Goal: Task Accomplishment & Management: Use online tool/utility

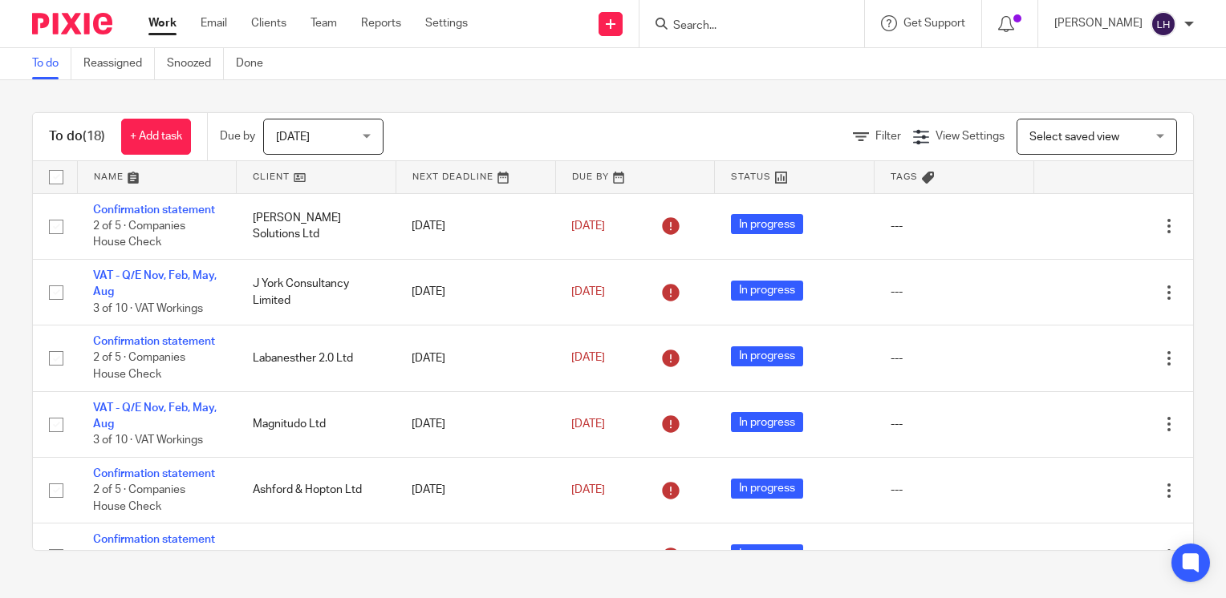
click at [755, 30] on input "Search" at bounding box center [743, 26] width 144 height 14
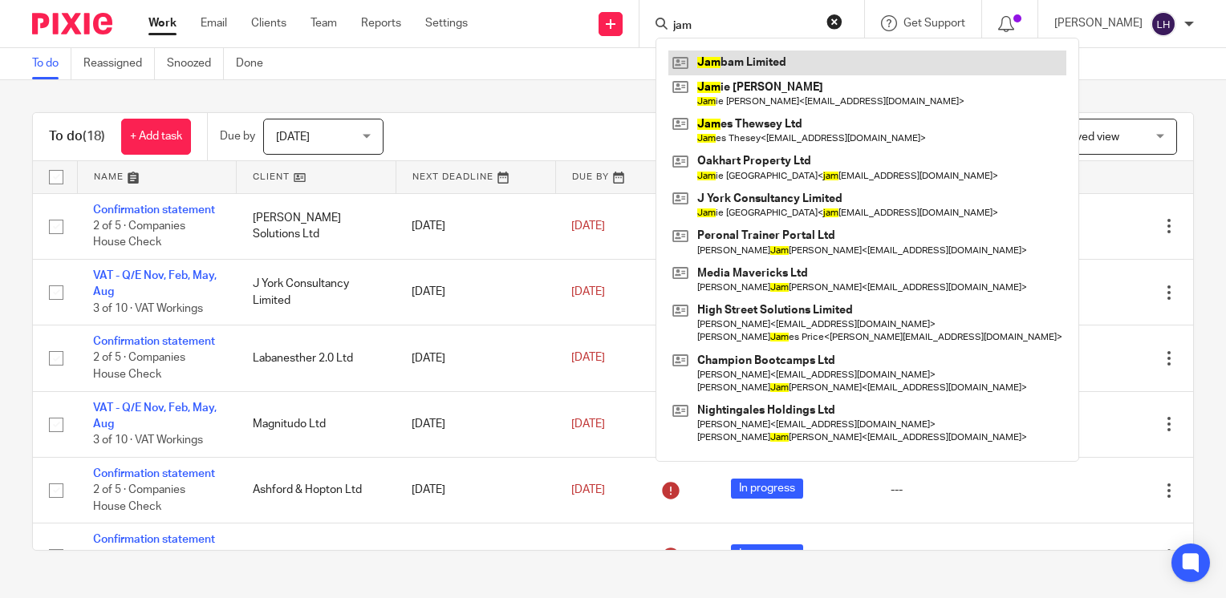
type input "jam"
click at [794, 67] on link at bounding box center [867, 63] width 398 height 24
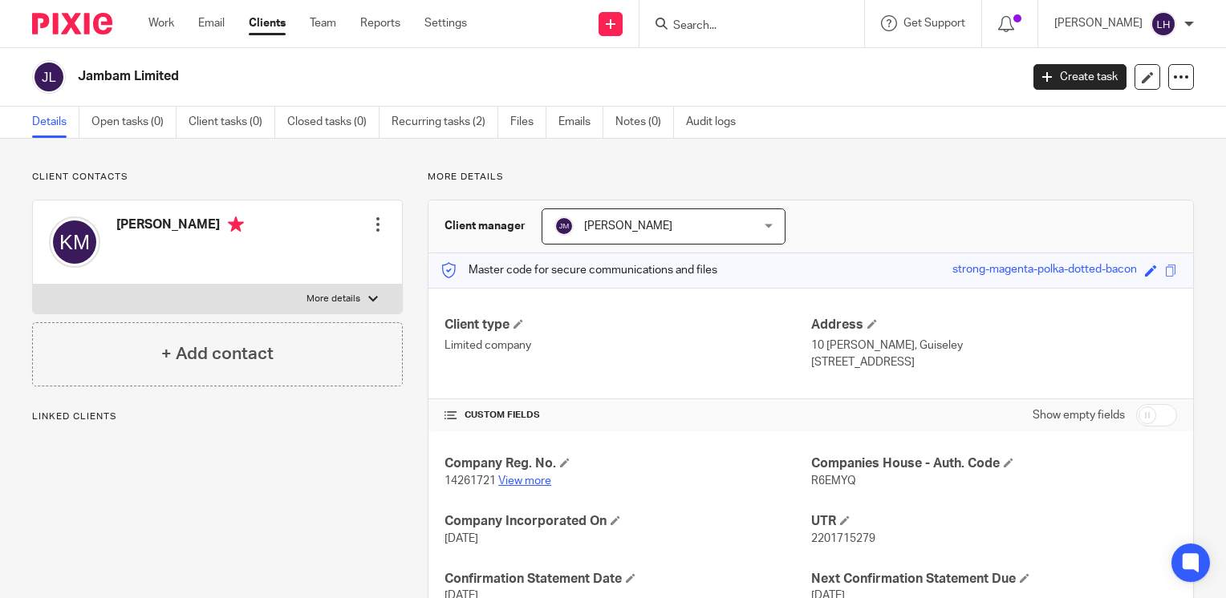
click at [537, 480] on link "View more" at bounding box center [524, 481] width 53 height 11
click at [534, 481] on link "View more" at bounding box center [524, 481] width 53 height 11
click at [164, 28] on link "Work" at bounding box center [161, 23] width 26 height 16
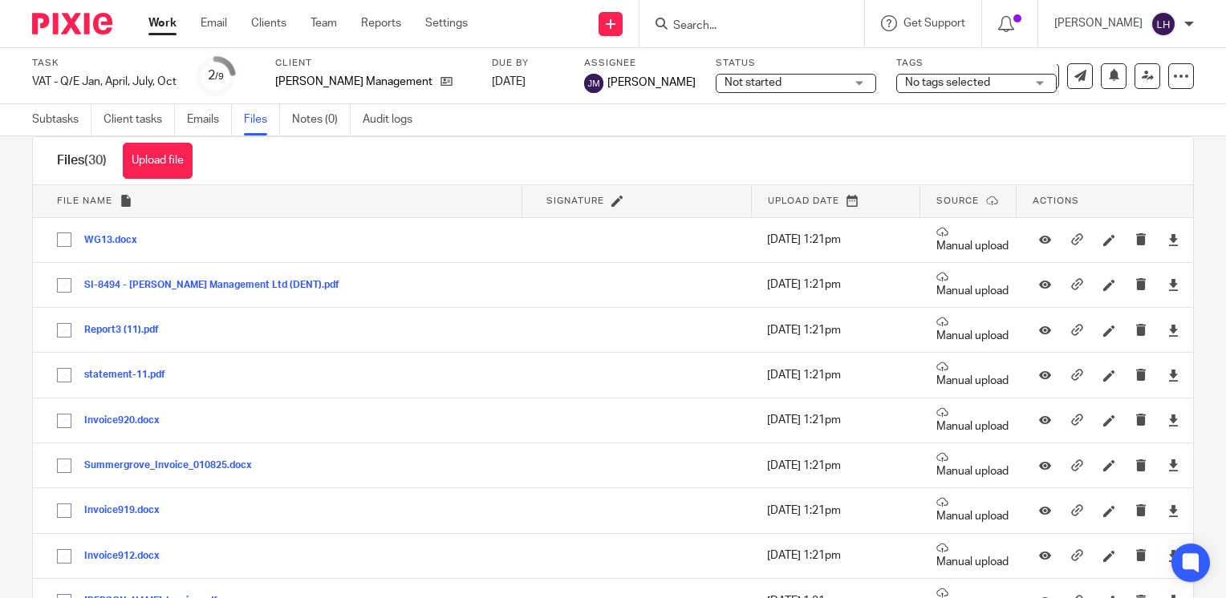
scroll to position [3, 0]
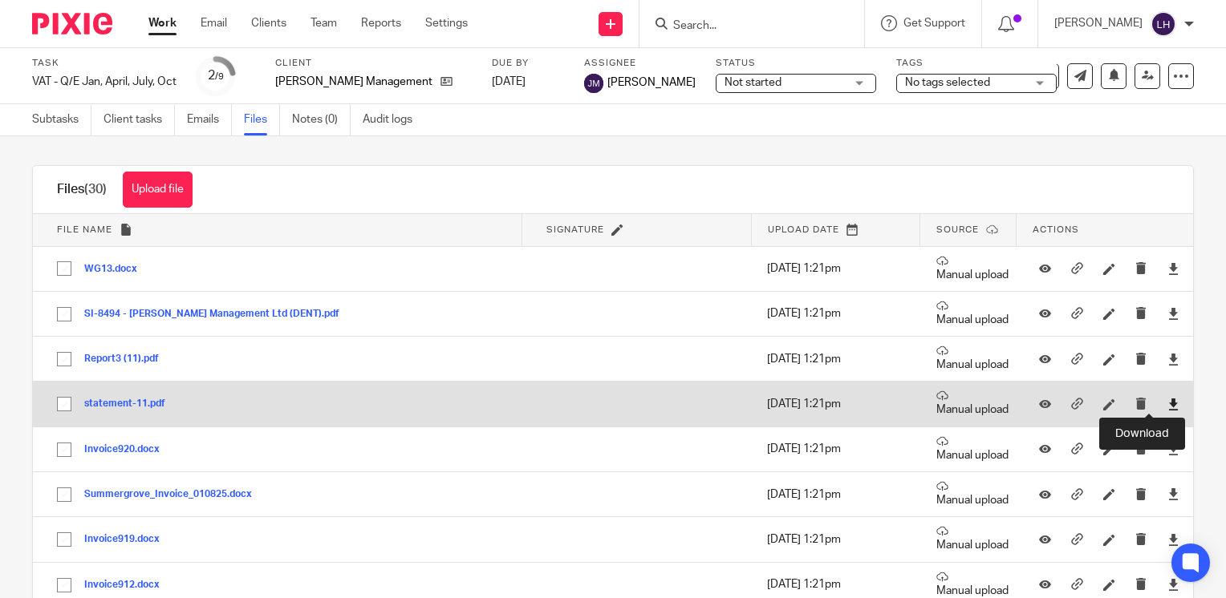
click at [1167, 403] on icon at bounding box center [1173, 405] width 12 height 12
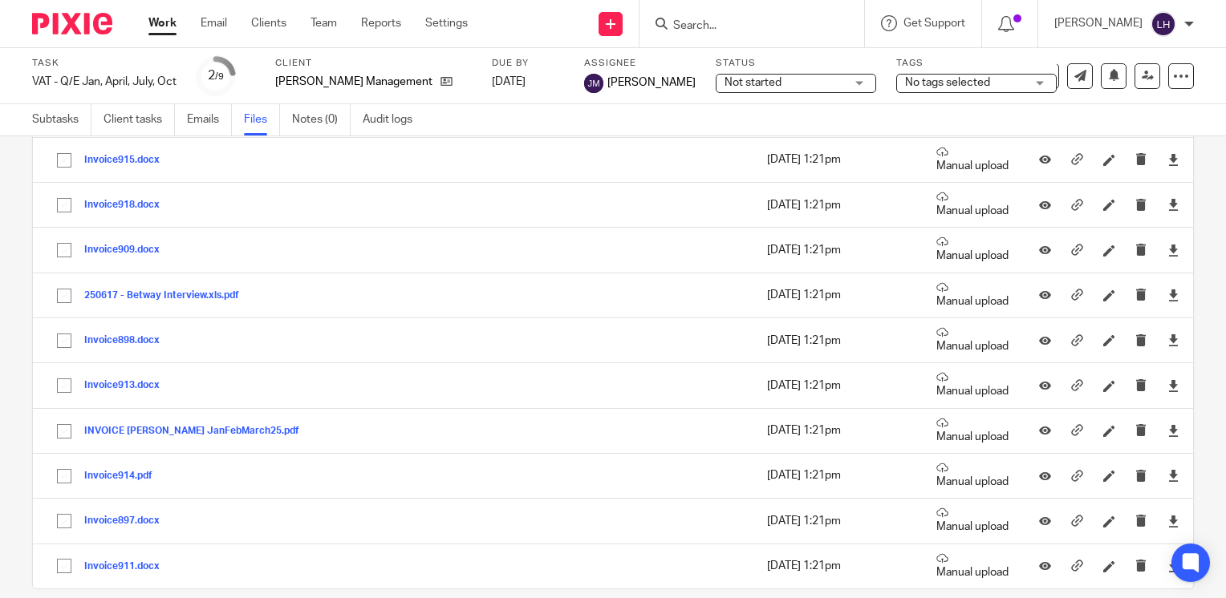
scroll to position [1024, 0]
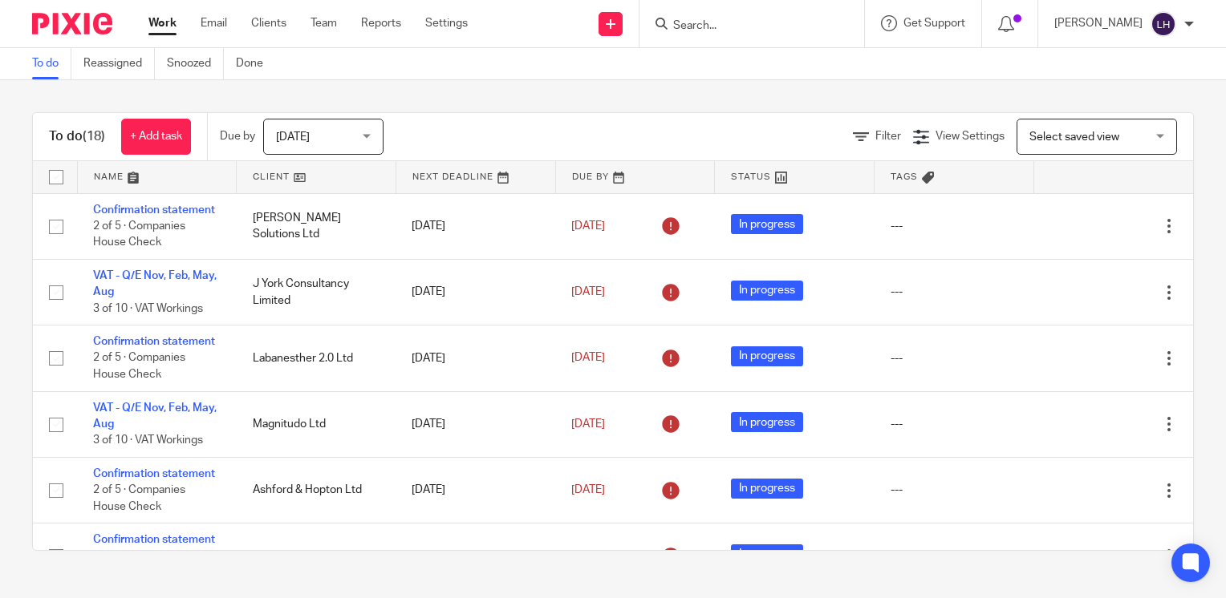
click at [743, 27] on input "Search" at bounding box center [743, 26] width 144 height 14
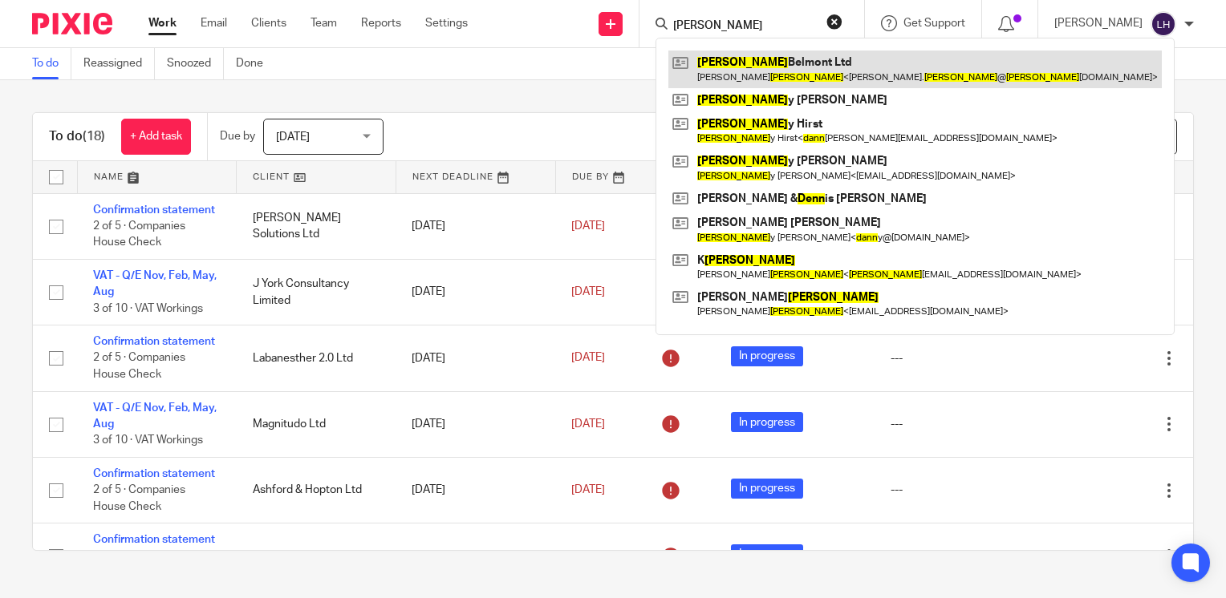
type input "dunn"
click at [763, 69] on link at bounding box center [914, 69] width 493 height 37
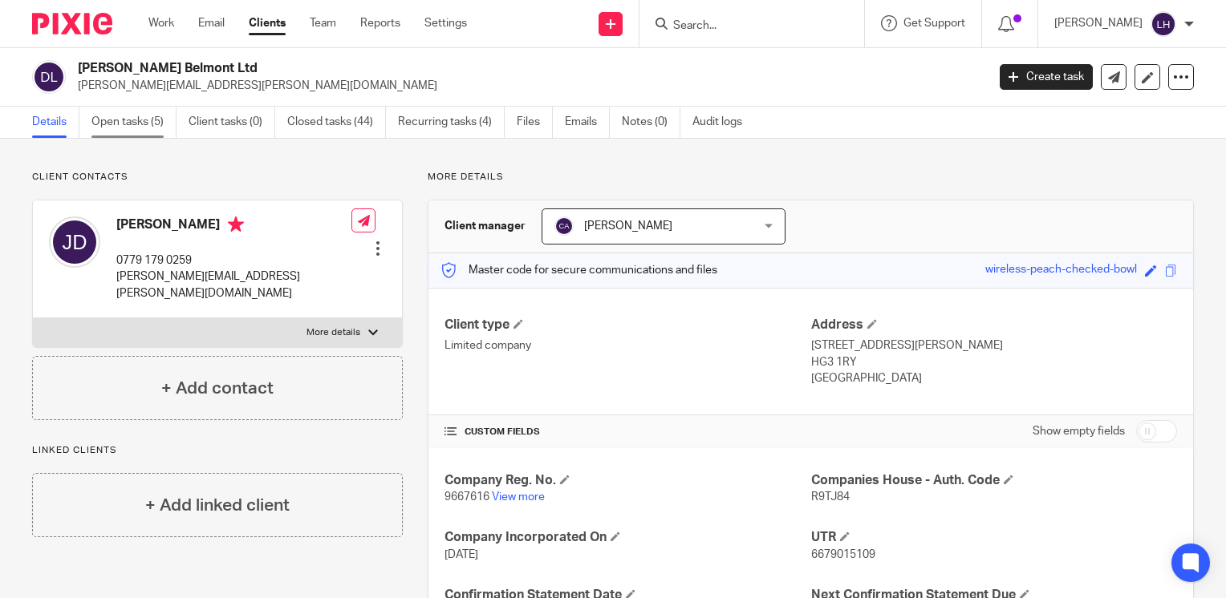
click at [148, 120] on link "Open tasks (5)" at bounding box center [133, 122] width 85 height 31
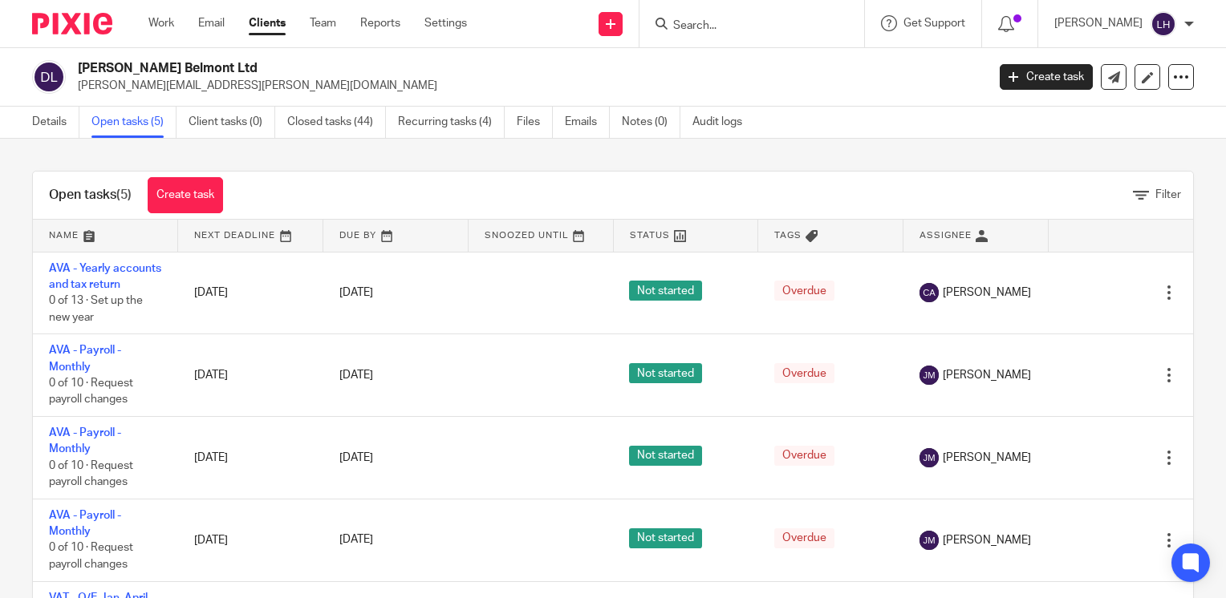
scroll to position [57, 0]
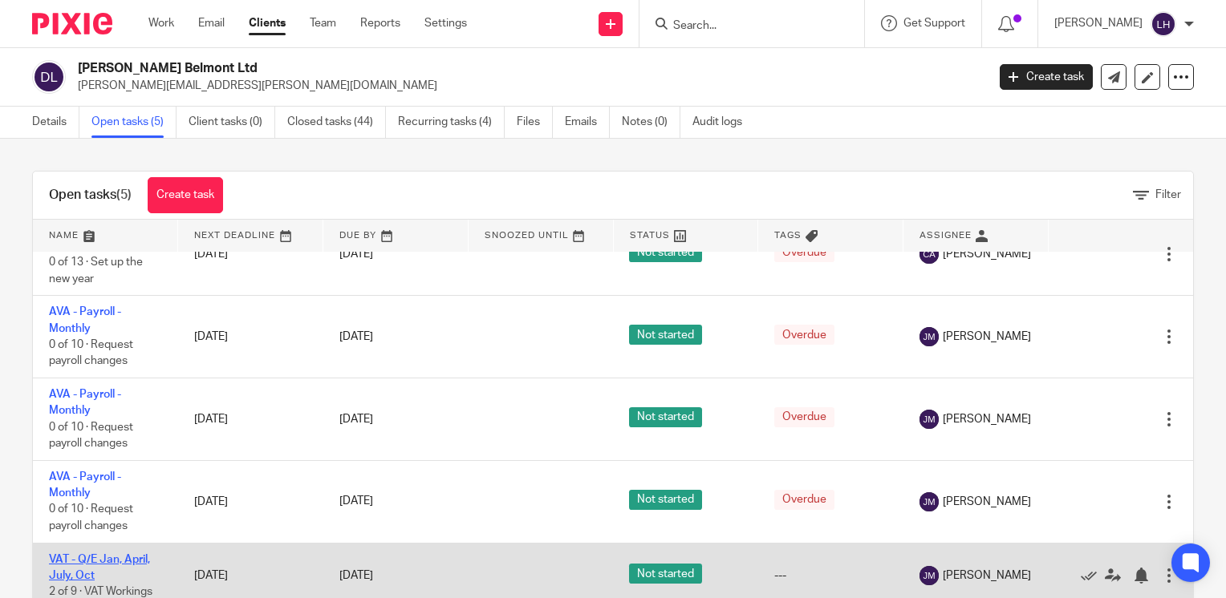
click at [91, 559] on link "VAT - Q/E Jan, April, July, Oct" at bounding box center [99, 567] width 101 height 27
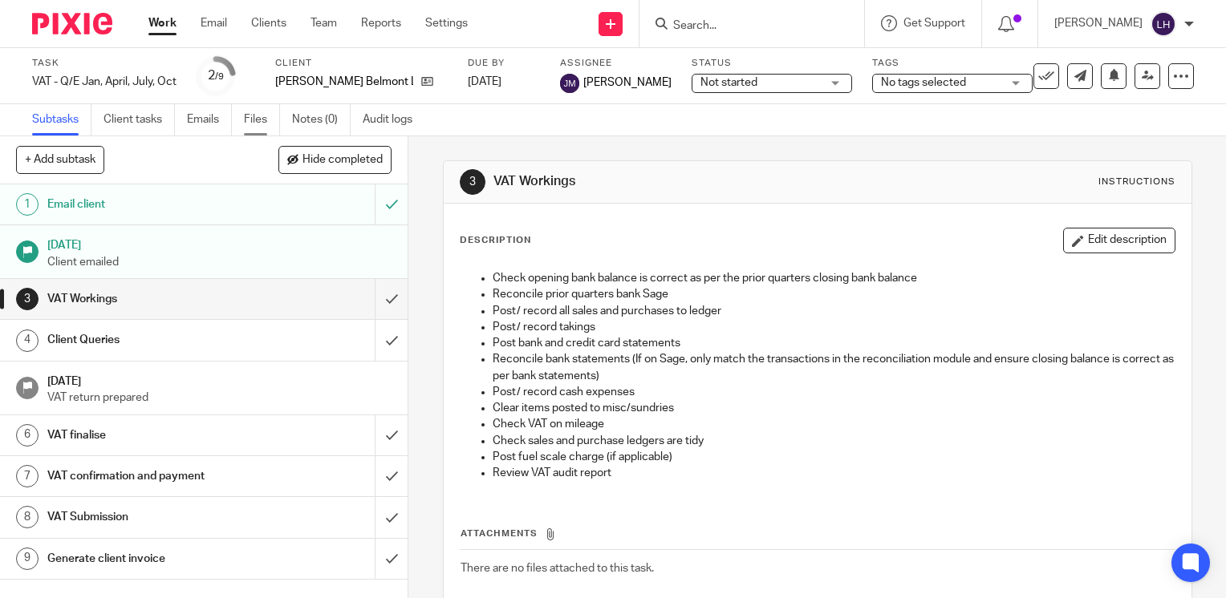
click at [256, 120] on link "Files" at bounding box center [262, 119] width 36 height 31
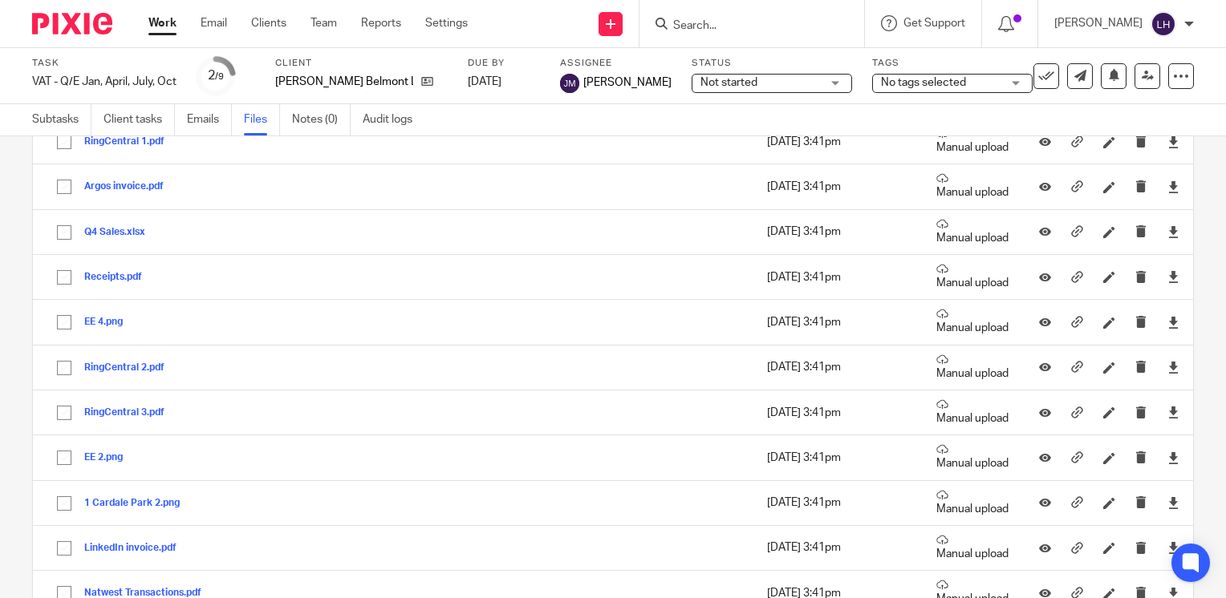
scroll to position [225, 0]
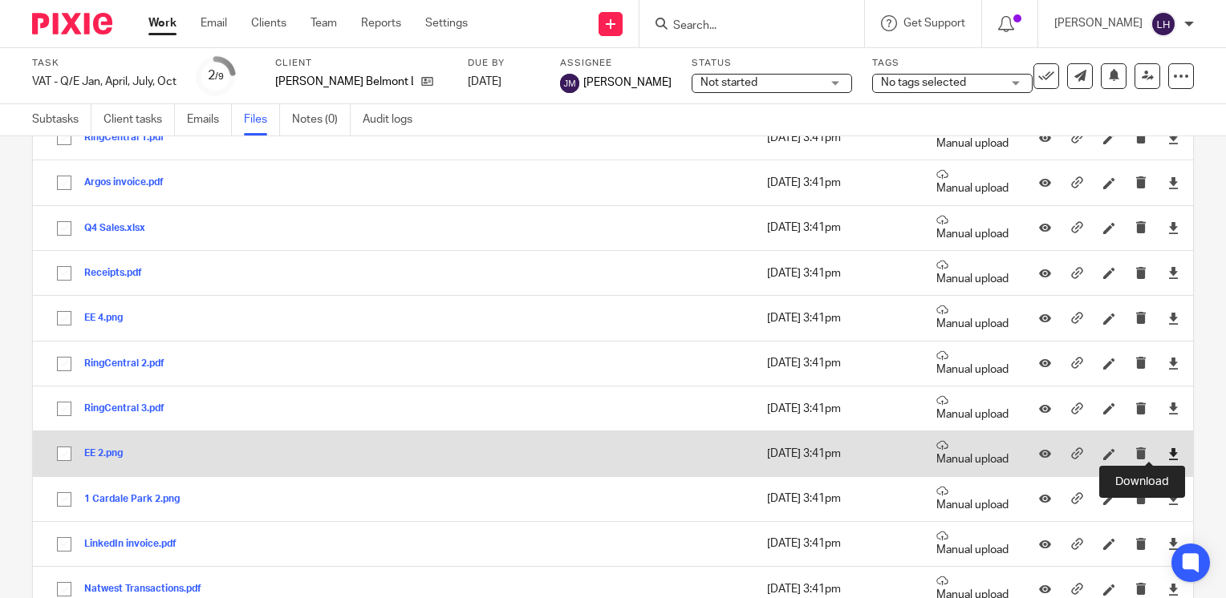
click at [1167, 448] on icon at bounding box center [1173, 454] width 12 height 12
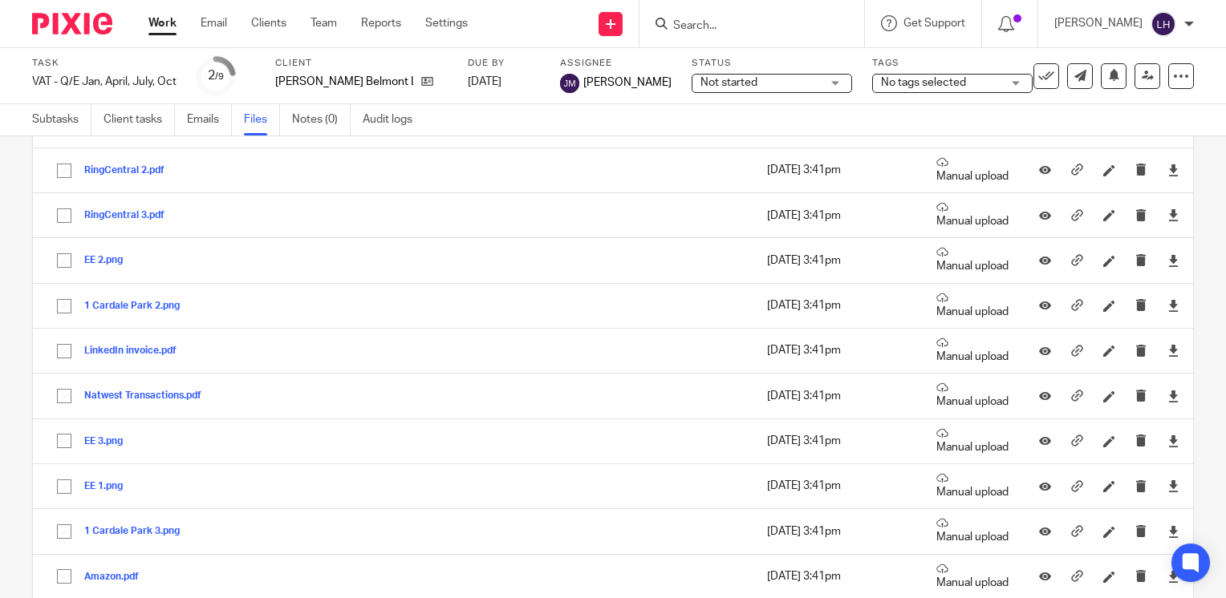
scroll to position [412, 0]
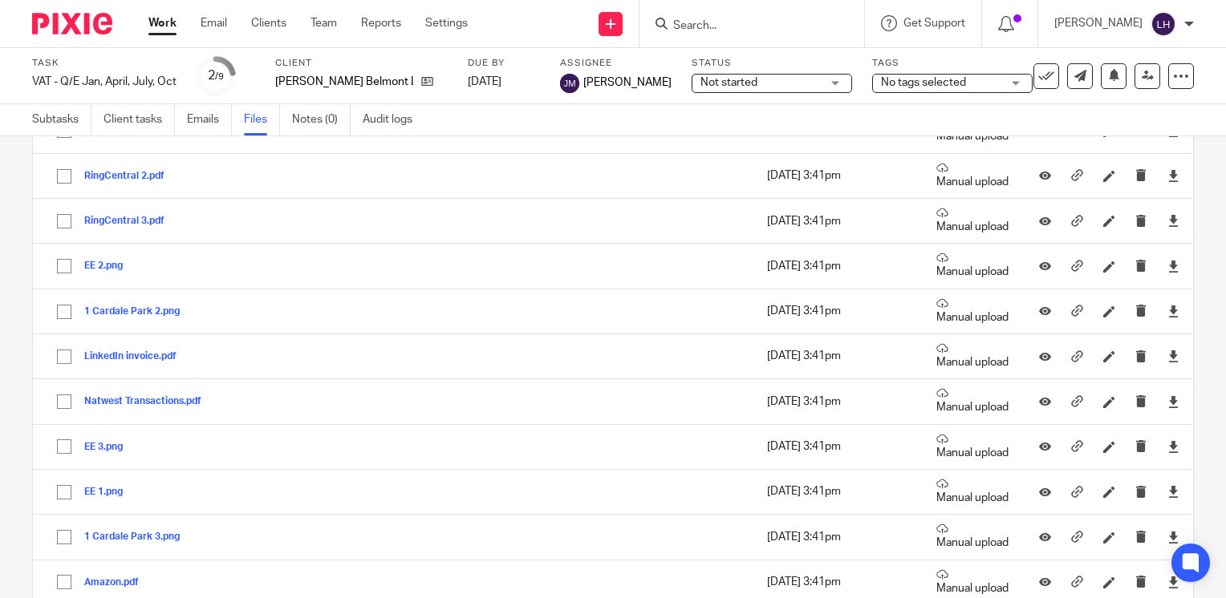
click at [722, 26] on input "Search" at bounding box center [743, 26] width 144 height 14
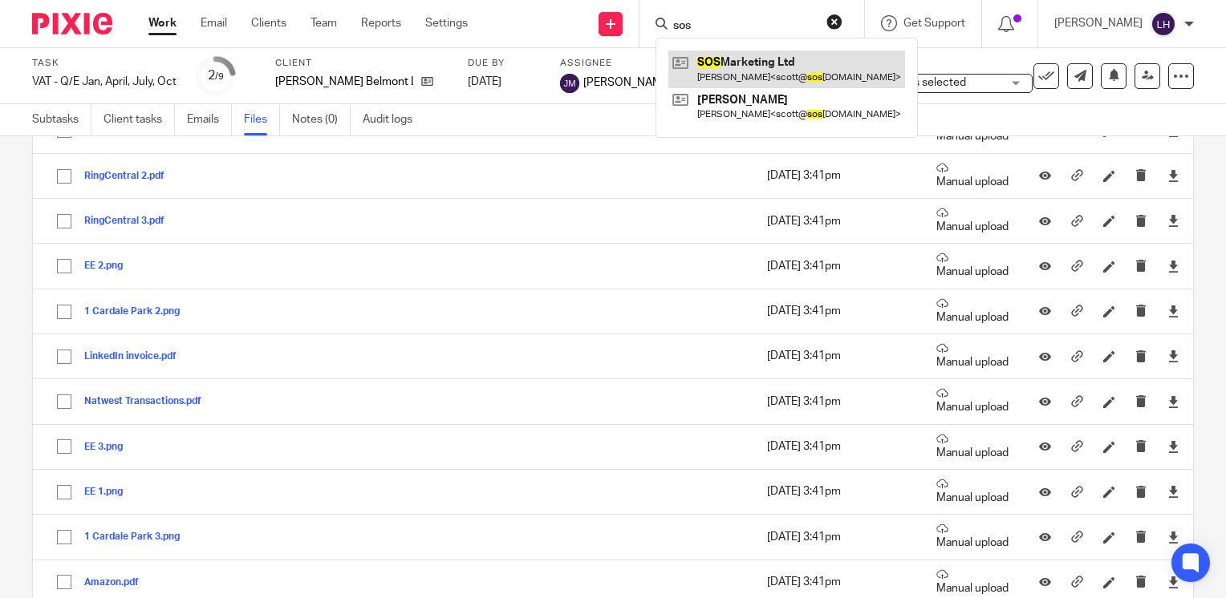
type input "sos"
click at [760, 66] on link at bounding box center [786, 69] width 237 height 37
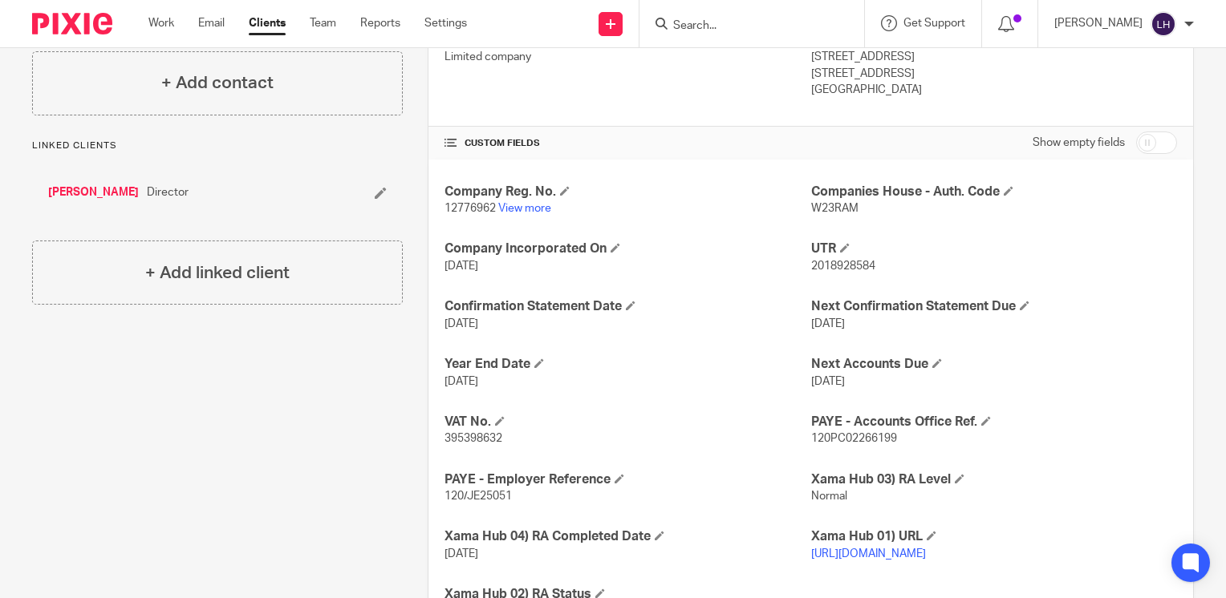
scroll to position [293, 0]
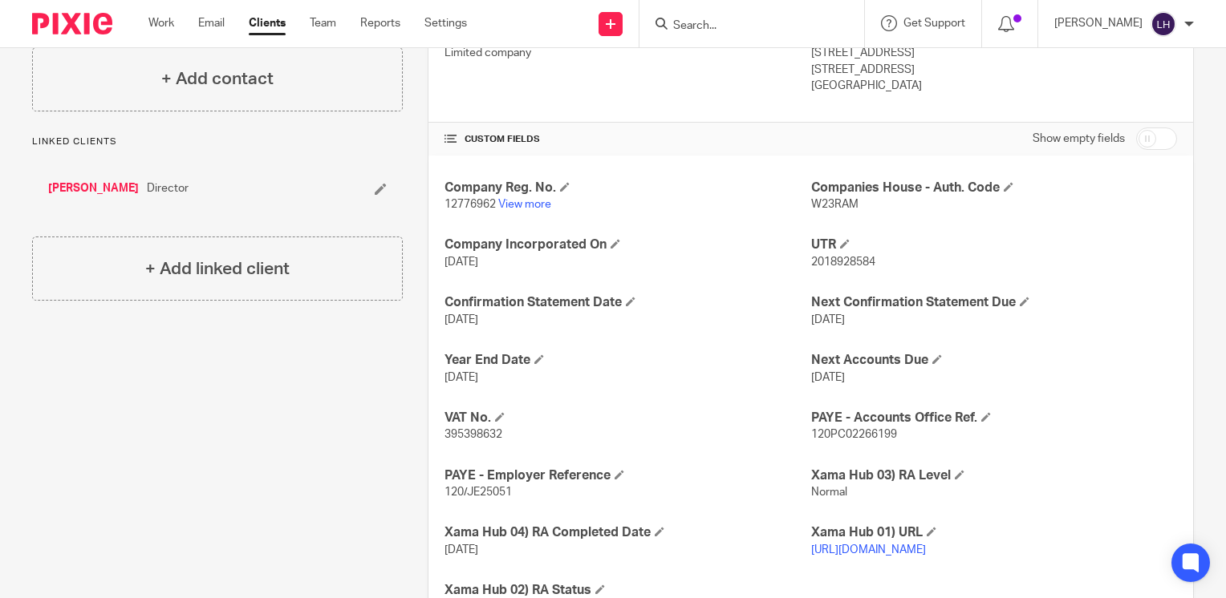
click at [481, 436] on span "395398632" at bounding box center [473, 434] width 58 height 11
copy span "395398632"
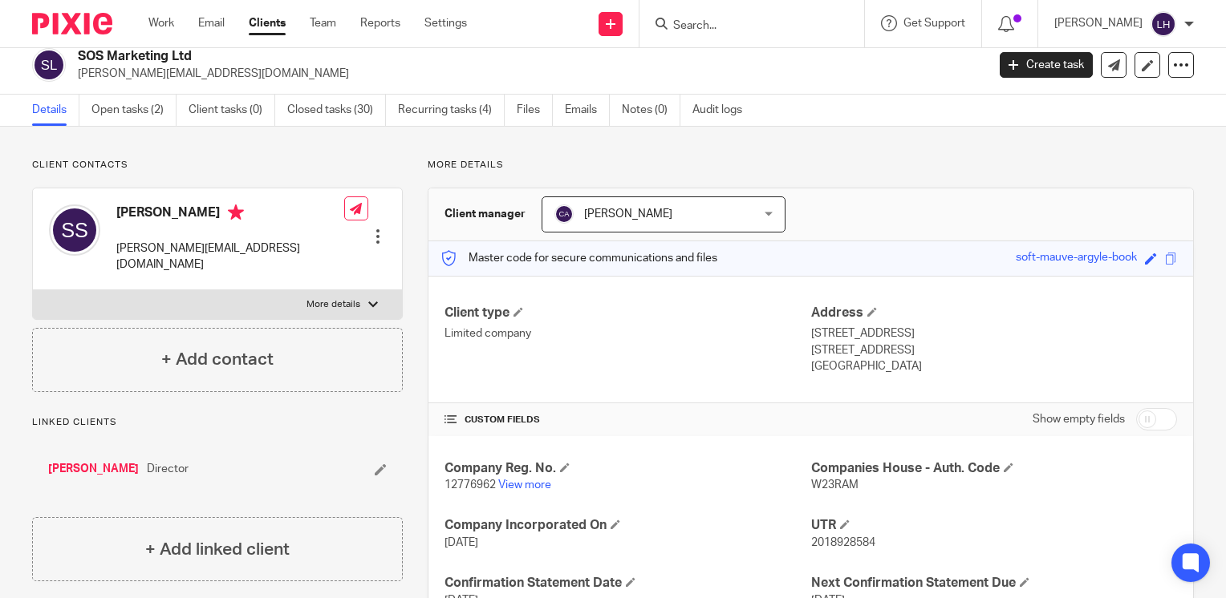
scroll to position [0, 0]
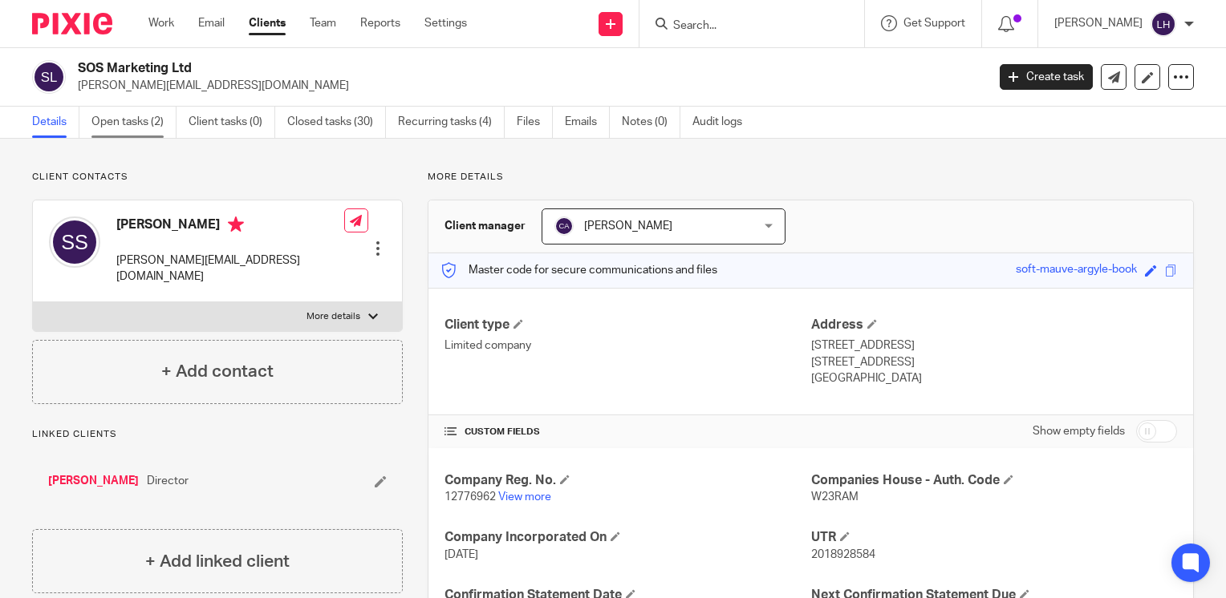
click at [146, 125] on link "Open tasks (2)" at bounding box center [133, 122] width 85 height 31
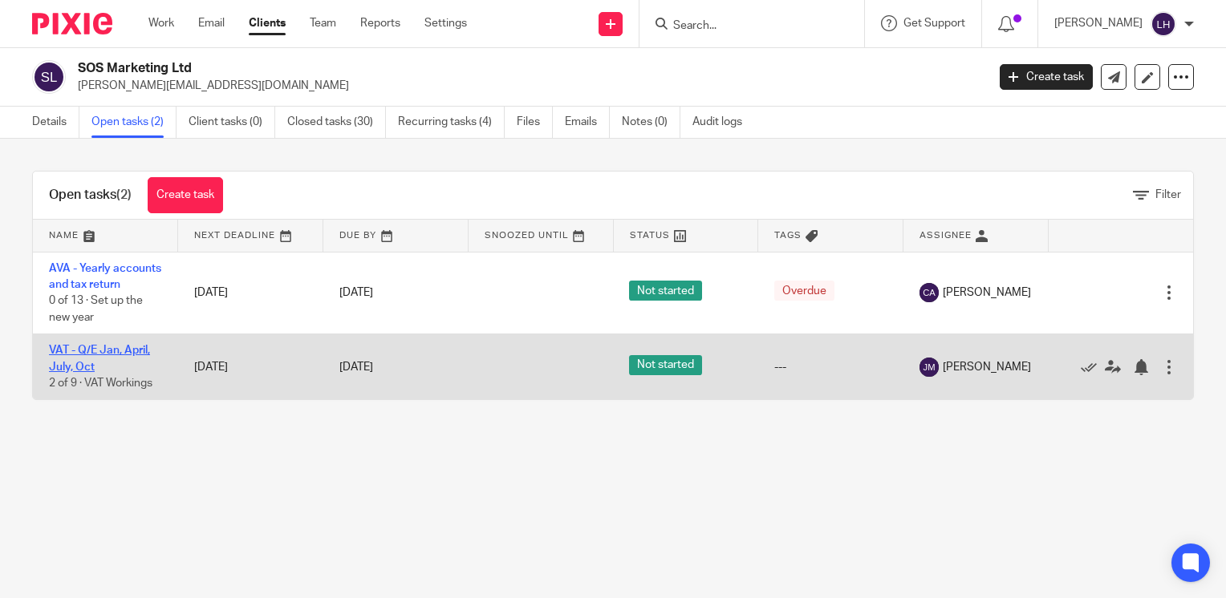
click at [128, 363] on link "VAT - Q/E Jan, April, July, Oct" at bounding box center [99, 358] width 101 height 27
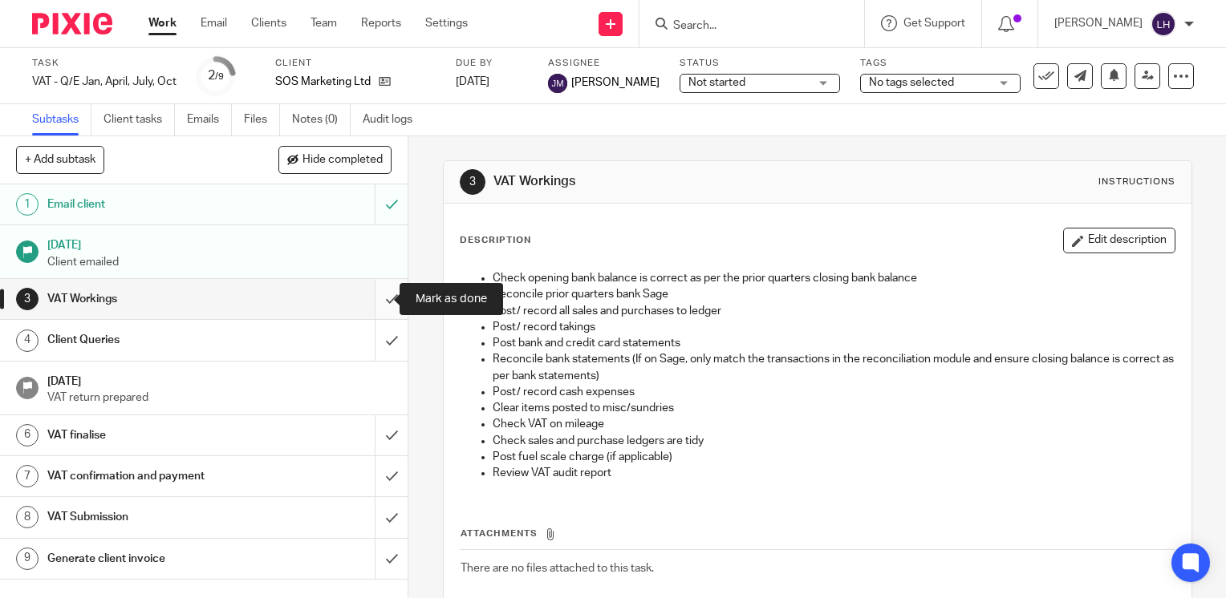
click at [377, 302] on input "submit" at bounding box center [204, 299] width 408 height 40
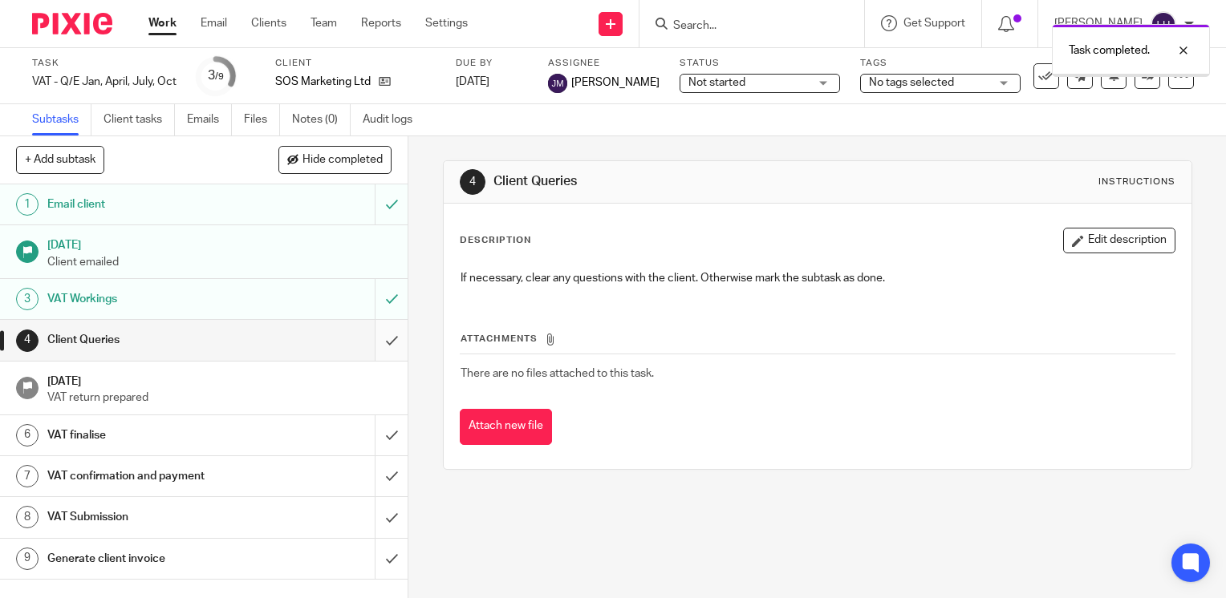
click at [379, 341] on input "submit" at bounding box center [204, 340] width 408 height 40
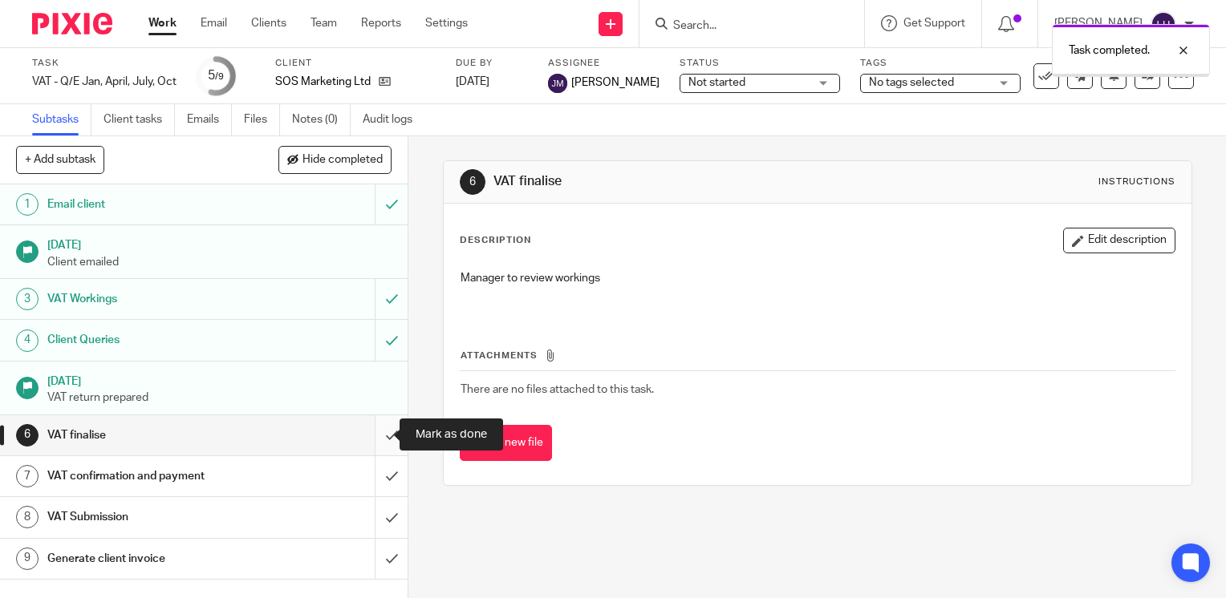
click at [378, 436] on input "submit" at bounding box center [204, 436] width 408 height 40
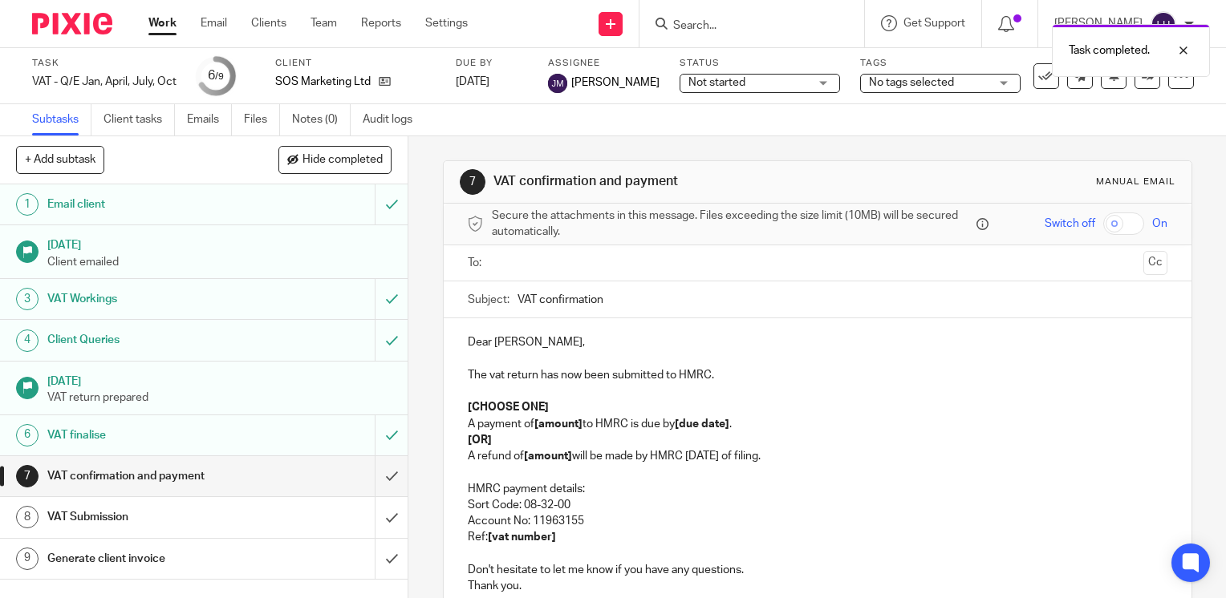
click at [525, 268] on input "text" at bounding box center [816, 263] width 639 height 18
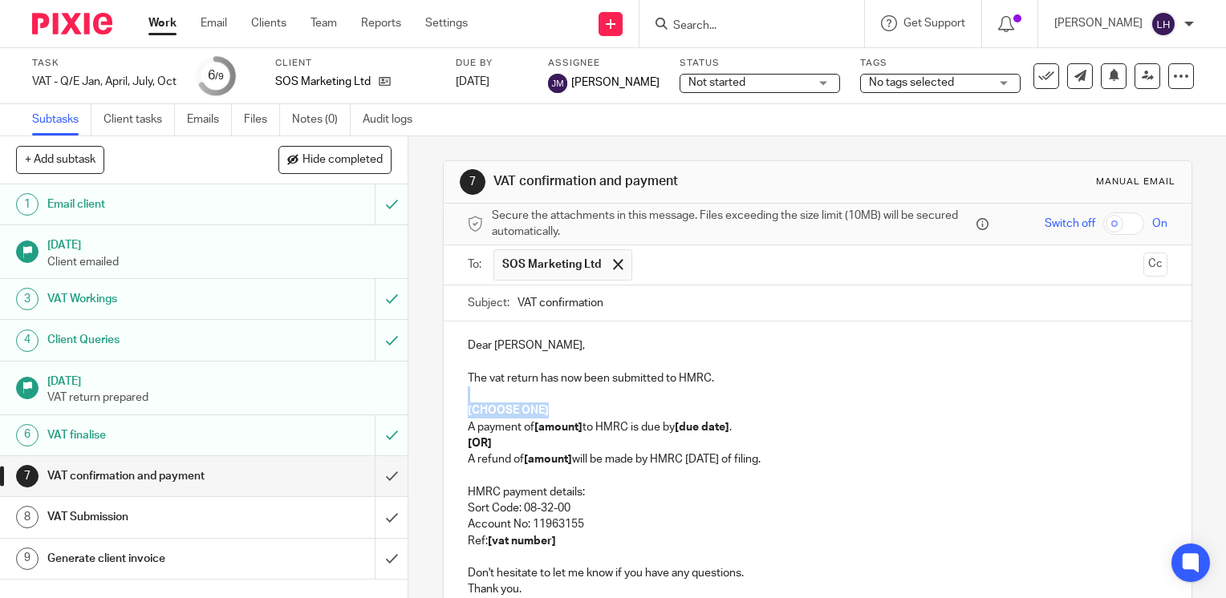
drag, startPoint x: 552, startPoint y: 410, endPoint x: 457, endPoint y: 394, distance: 96.0
click at [457, 394] on div "Dear Scott, The vat return has now been submitted to HMRC. [CHOOSE ONE] A payme…" at bounding box center [818, 466] width 748 height 288
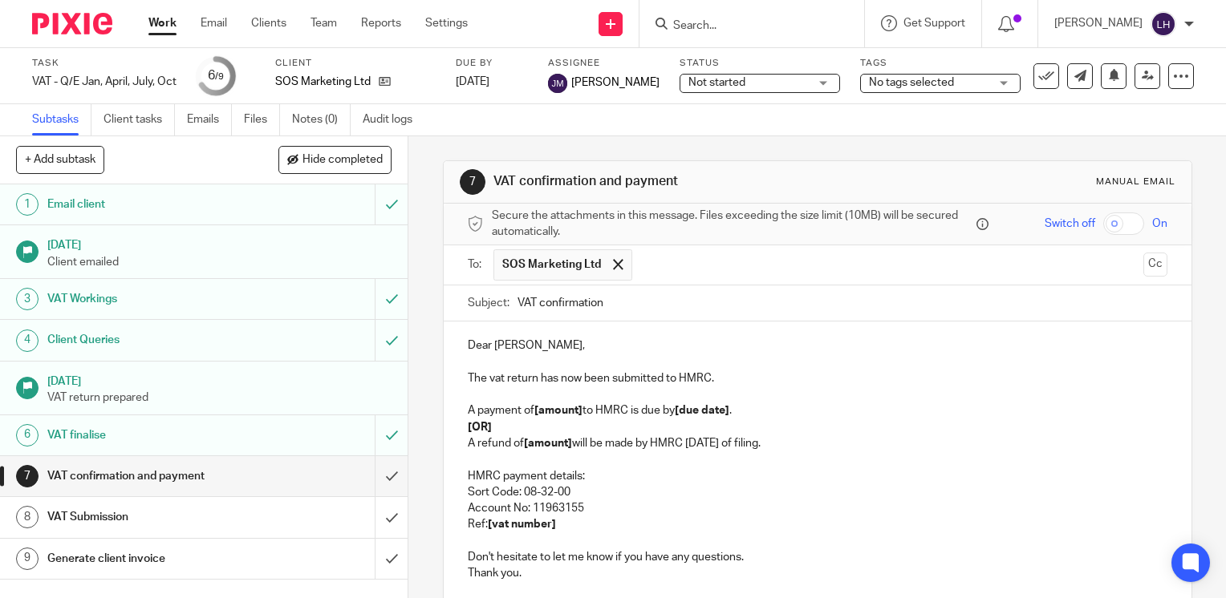
drag, startPoint x: 816, startPoint y: 441, endPoint x: 464, endPoint y: 428, distance: 352.4
click at [464, 428] on div "Dear Scott, The vat return has now been submitted to HMRC. A payment of [amount…" at bounding box center [818, 458] width 748 height 272
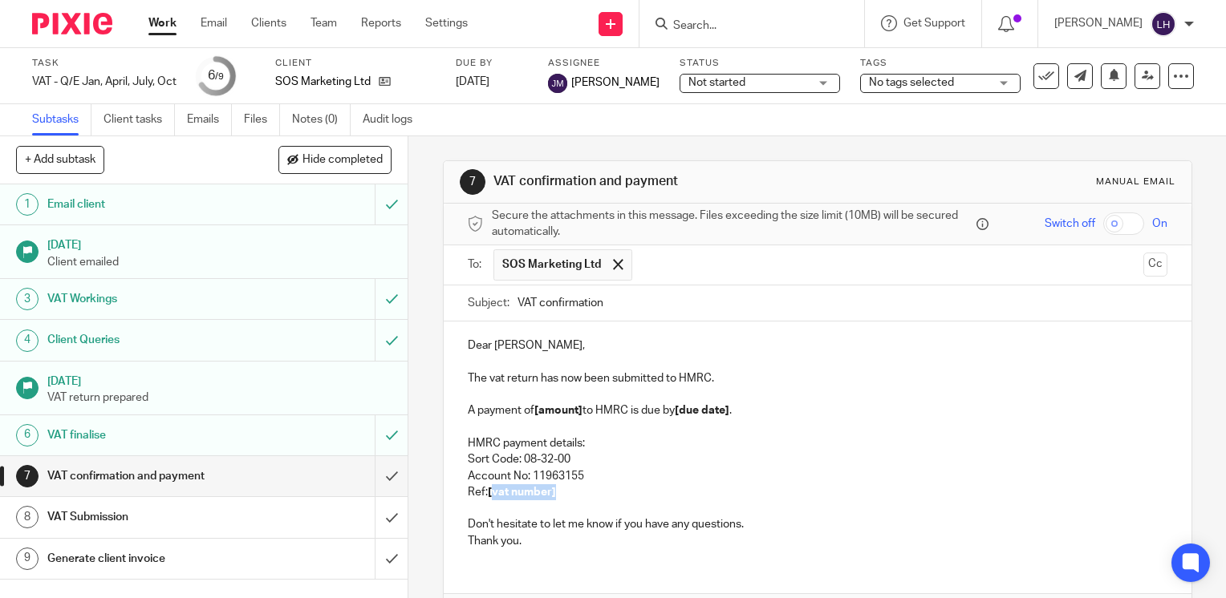
drag, startPoint x: 552, startPoint y: 493, endPoint x: 488, endPoint y: 493, distance: 64.2
click at [488, 493] on p "Ref: [vat number]" at bounding box center [818, 493] width 700 height 16
click at [518, 488] on p "Ref: 395398632" at bounding box center [818, 493] width 700 height 16
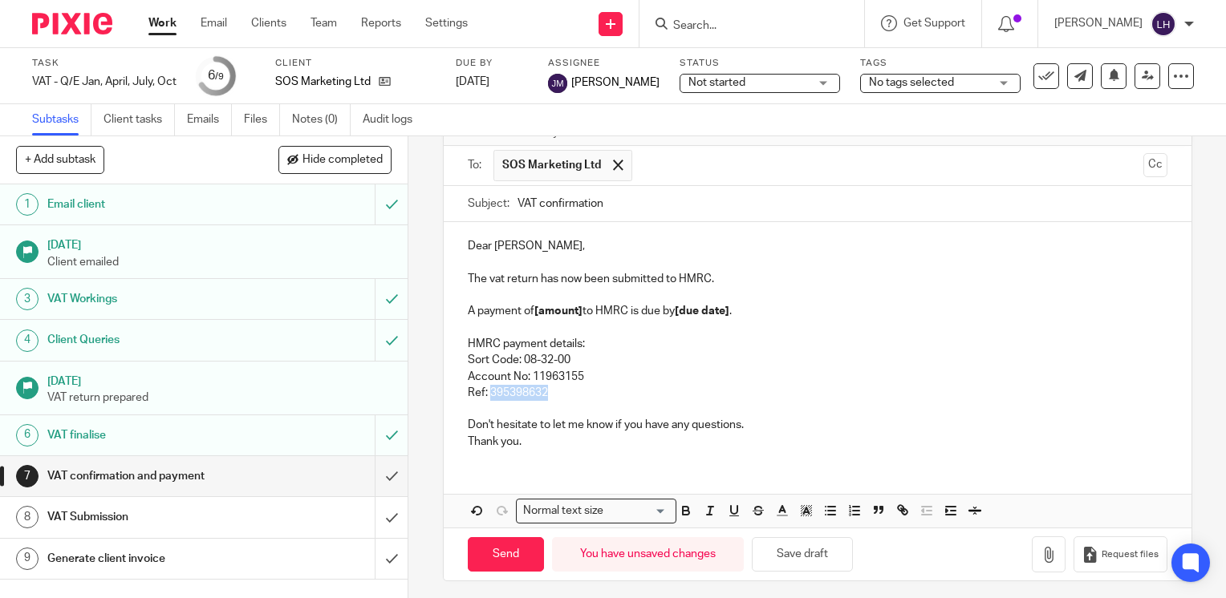
scroll to position [103, 0]
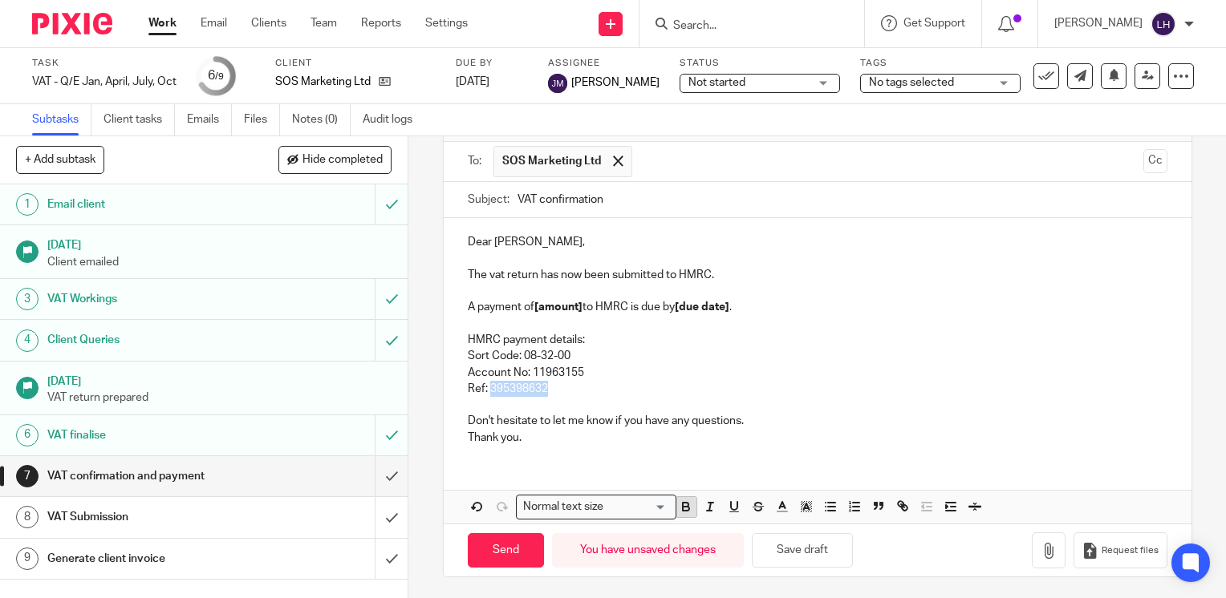
click at [680, 507] on icon "button" at bounding box center [686, 507] width 14 height 14
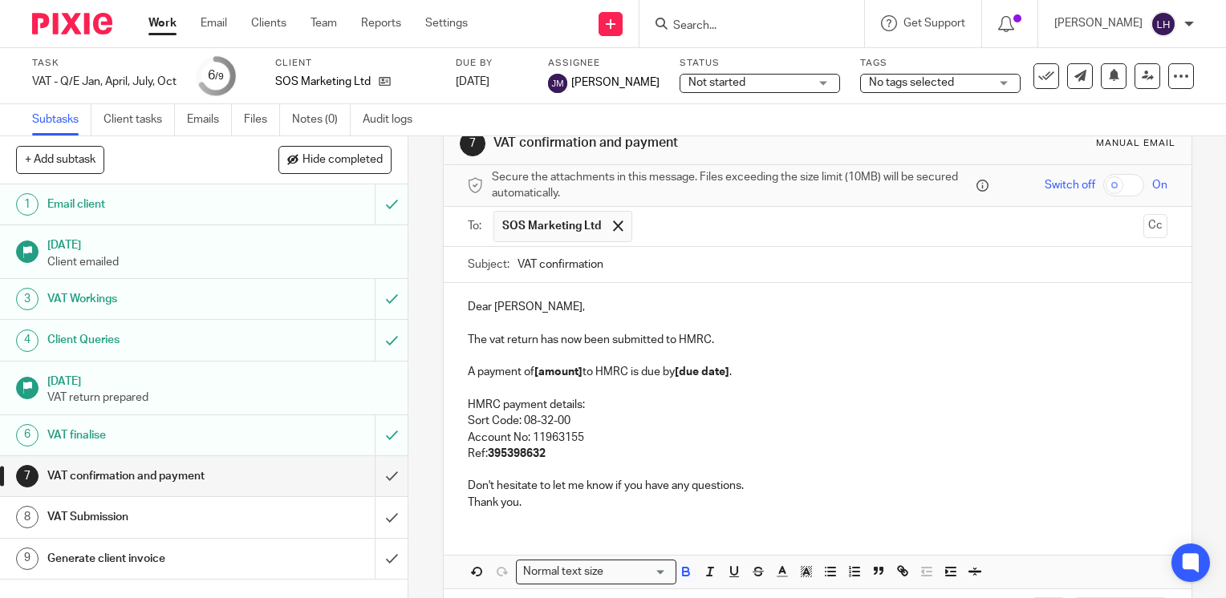
scroll to position [32, 0]
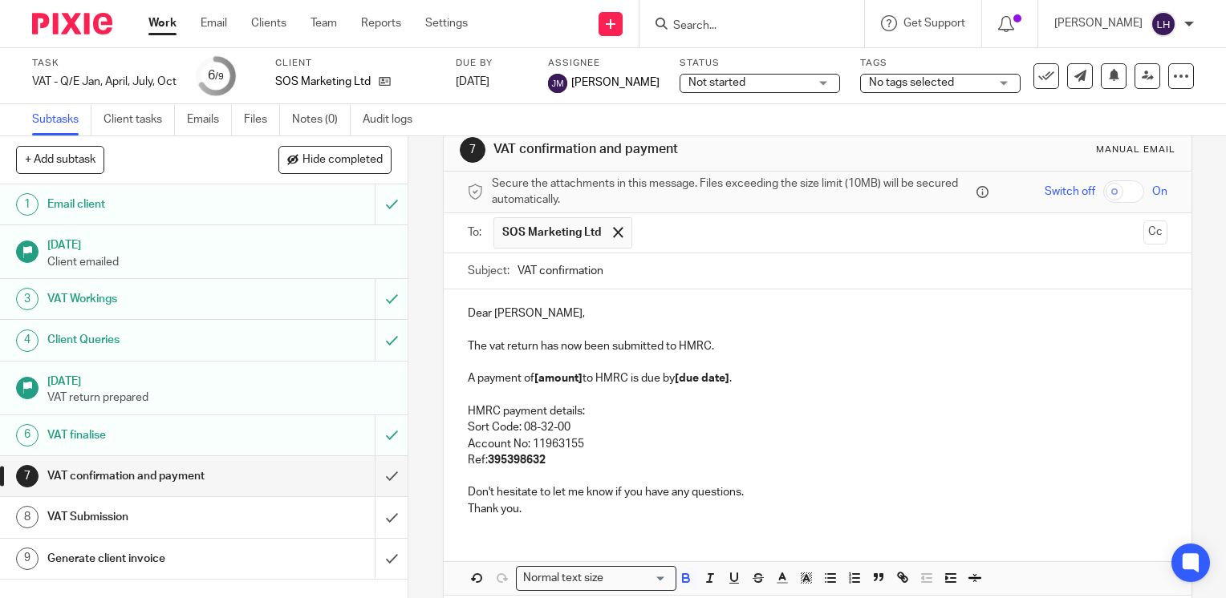
click at [729, 380] on strong "[due date]" at bounding box center [702, 378] width 55 height 11
click at [580, 380] on p "A payment of [amount] to HMRC is due by 7th September 2025 ." at bounding box center [818, 379] width 700 height 16
click at [840, 373] on p "A payment of £3786.12 to HMRC is due by 7th September 2025 ." at bounding box center [818, 379] width 700 height 16
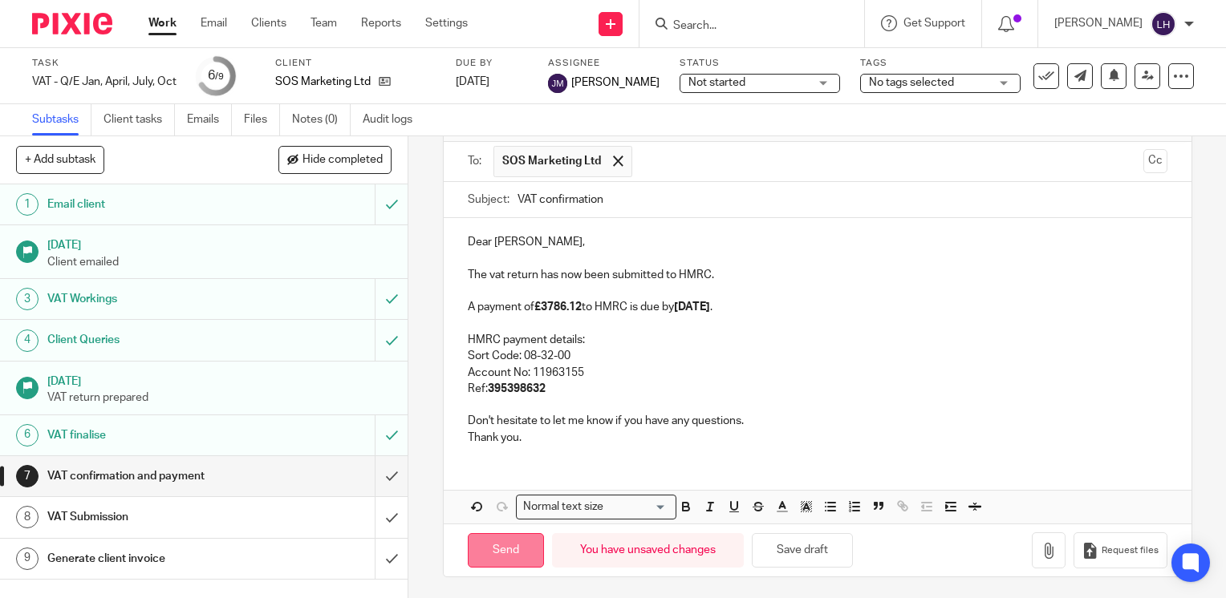
click at [519, 549] on input "Send" at bounding box center [506, 550] width 76 height 34
type input "Sent"
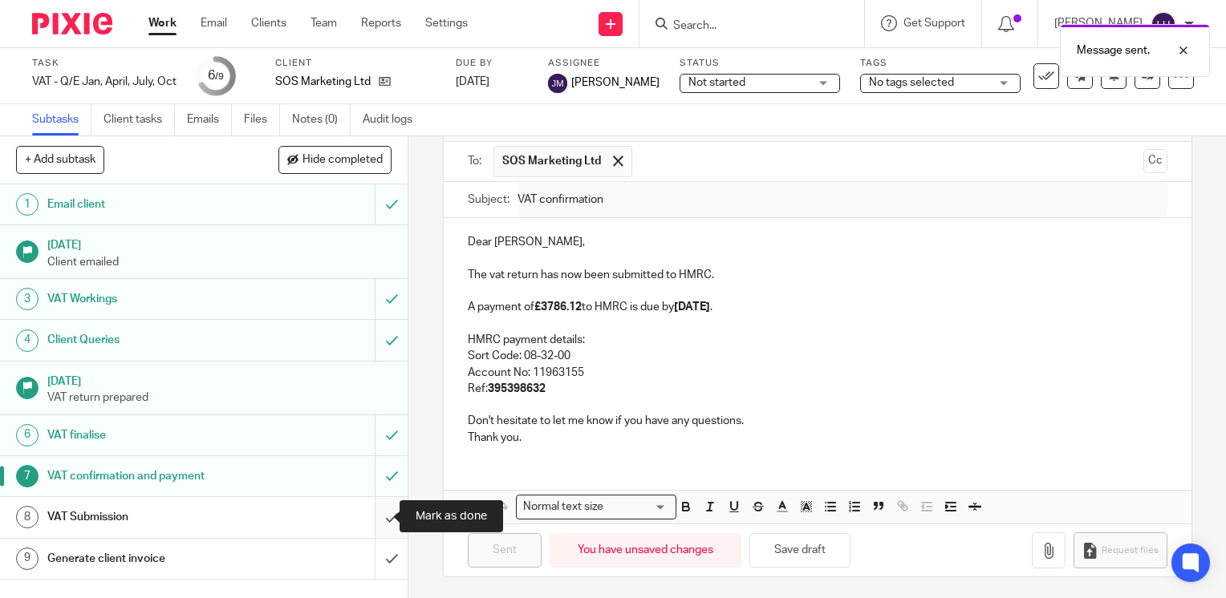
click at [378, 515] on input "submit" at bounding box center [204, 517] width 408 height 40
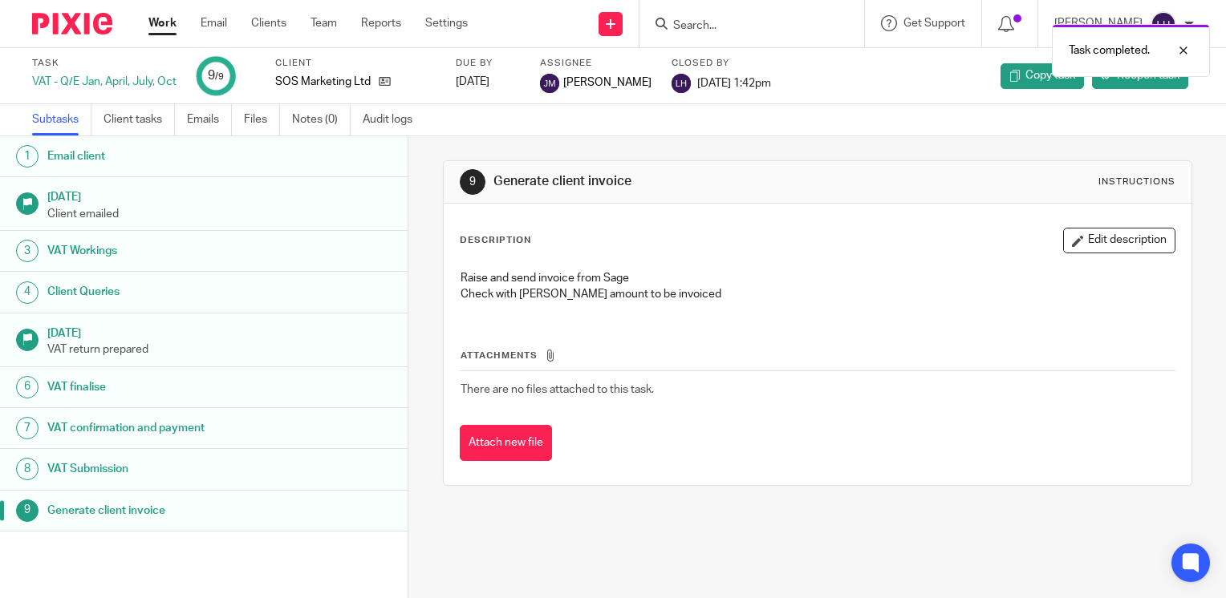
click at [165, 22] on link "Work" at bounding box center [162, 23] width 28 height 16
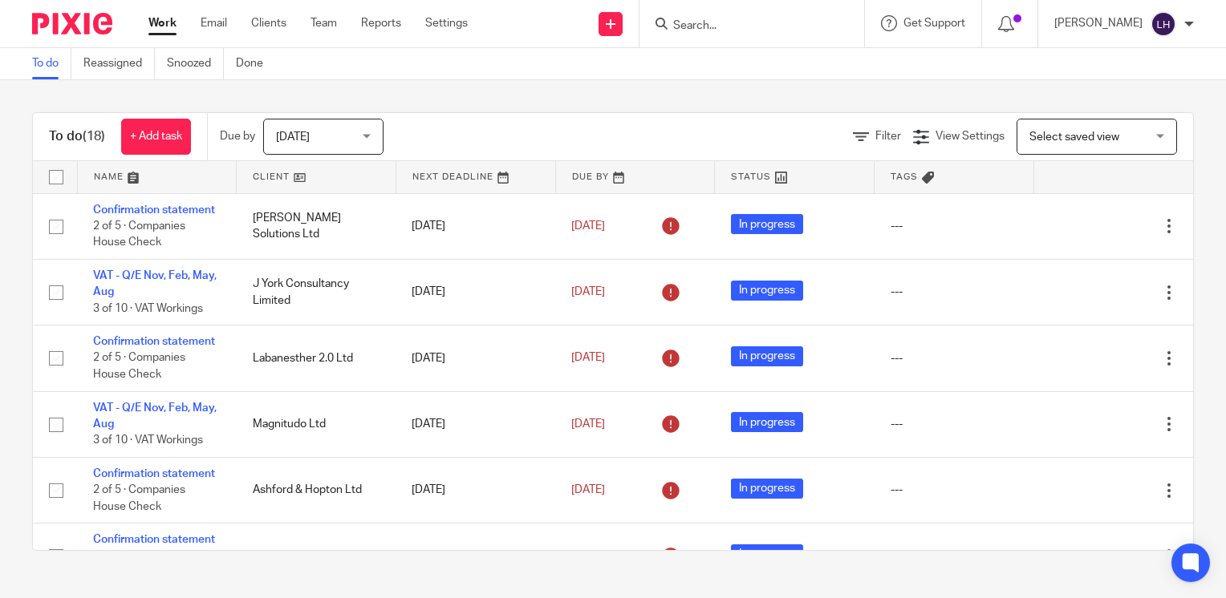
click at [721, 21] on input "Search" at bounding box center [743, 26] width 144 height 14
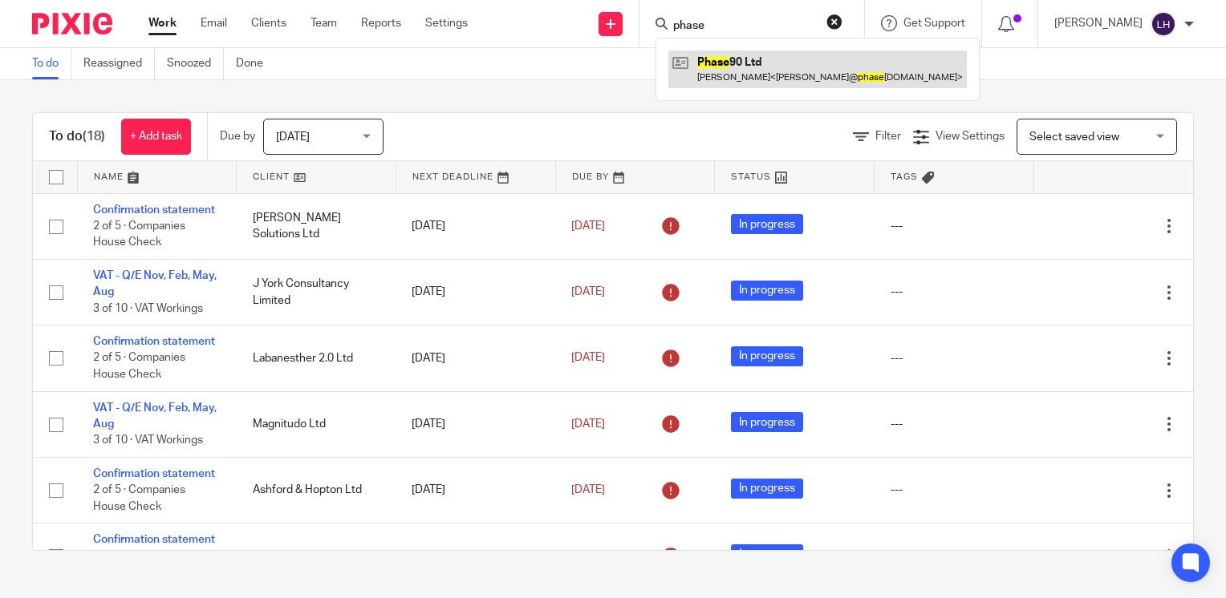
type input "phase"
click at [746, 56] on link at bounding box center [817, 69] width 298 height 37
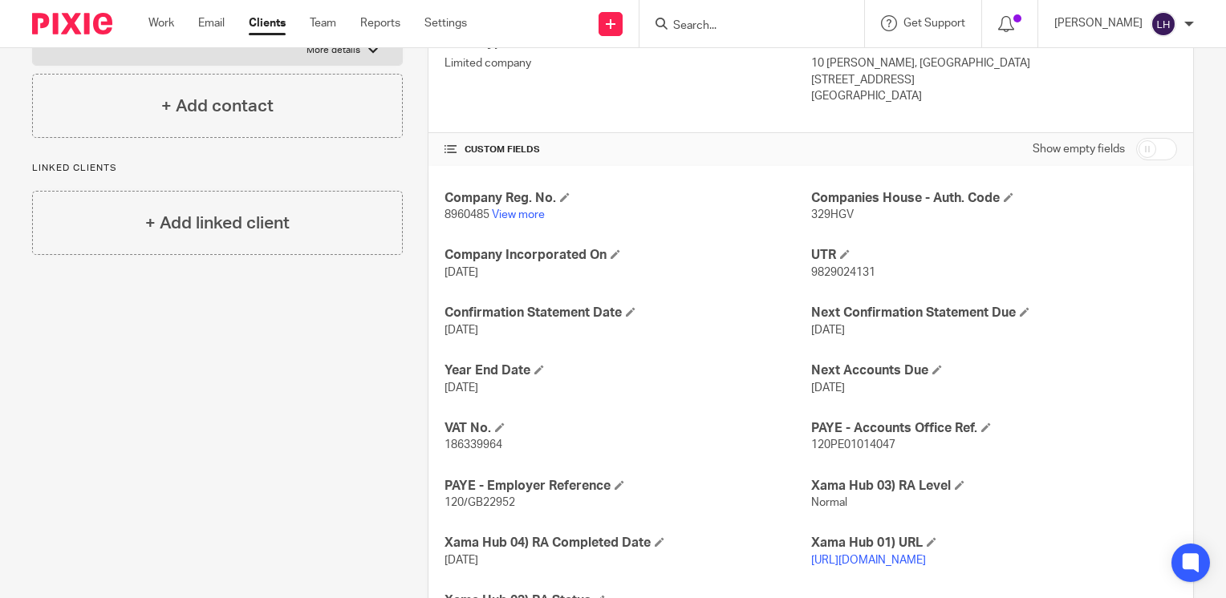
scroll to position [300, 0]
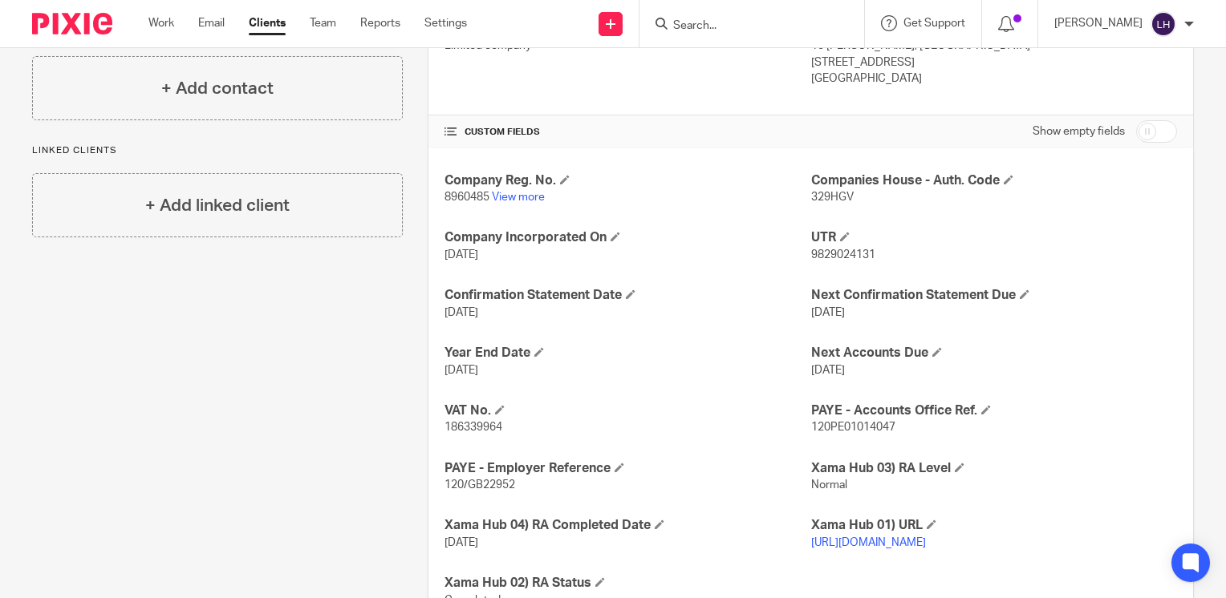
click at [476, 424] on span "186339964" at bounding box center [473, 427] width 58 height 11
copy span "186339964"
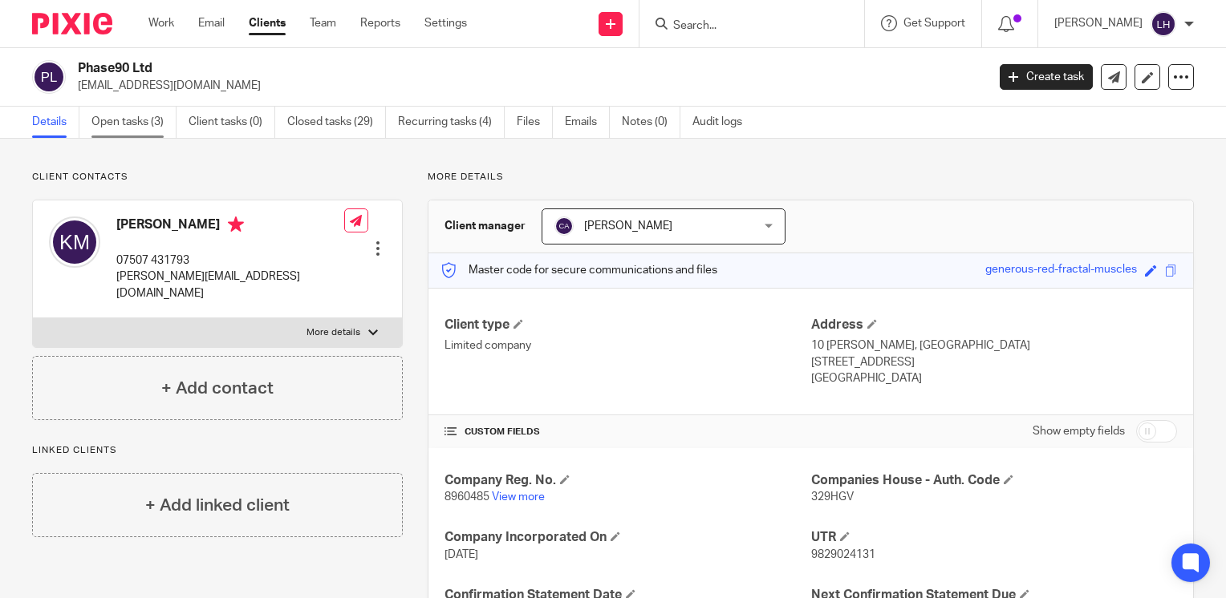
click at [134, 128] on link "Open tasks (3)" at bounding box center [133, 122] width 85 height 31
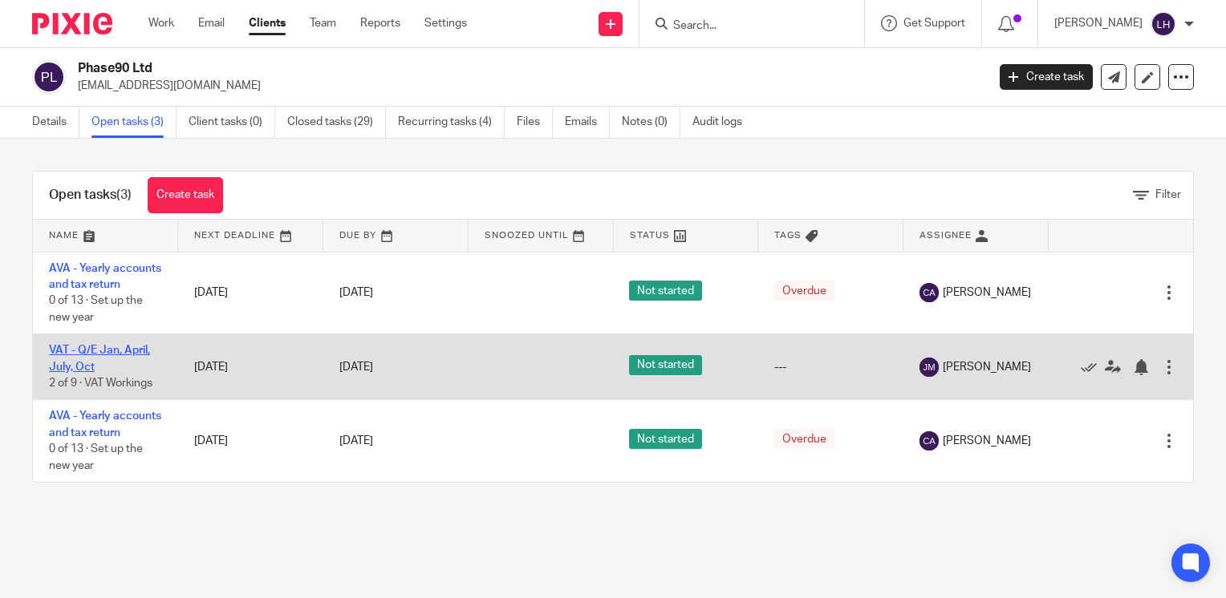
click at [132, 371] on link "VAT - Q/E Jan, April, July, Oct" at bounding box center [99, 358] width 101 height 27
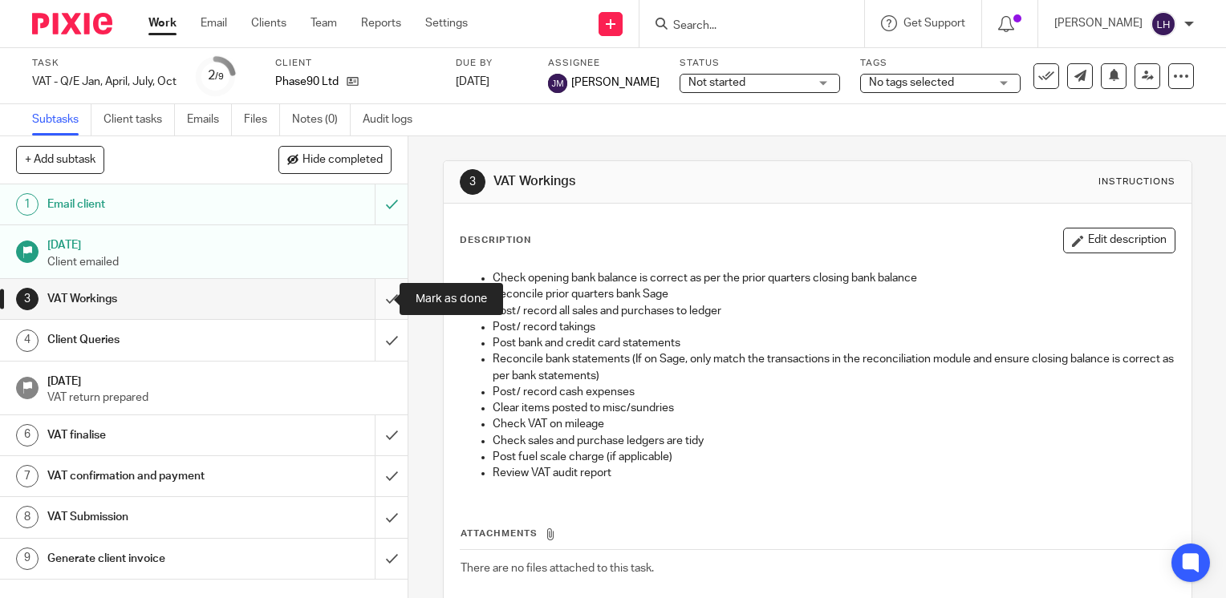
click at [372, 298] on input "submit" at bounding box center [204, 299] width 408 height 40
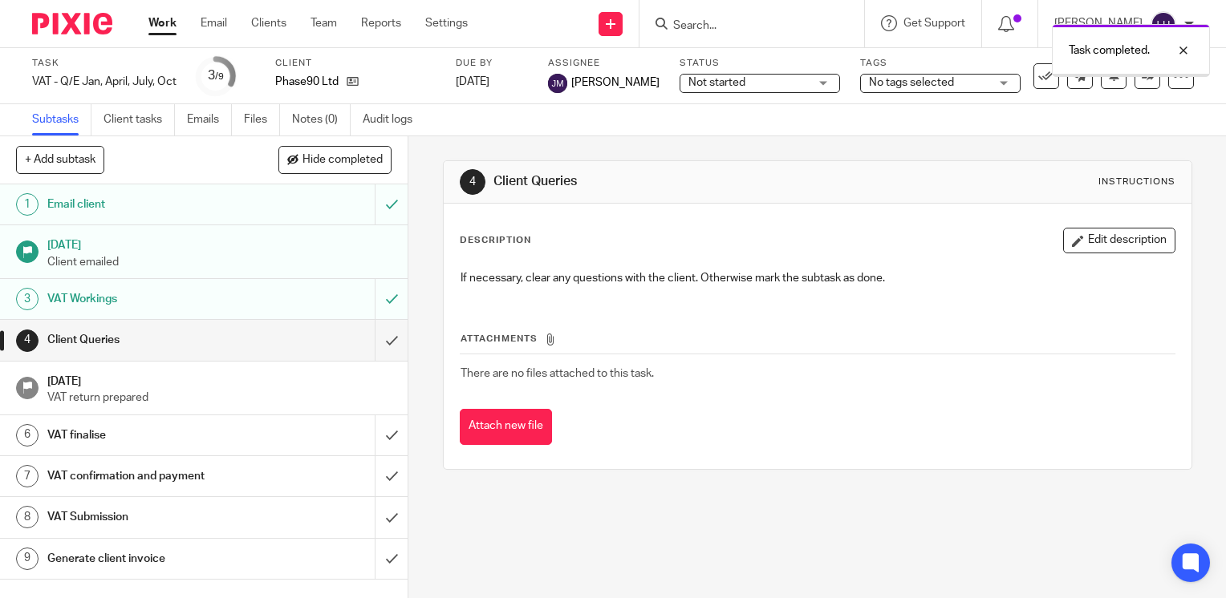
click at [375, 342] on input "submit" at bounding box center [204, 340] width 408 height 40
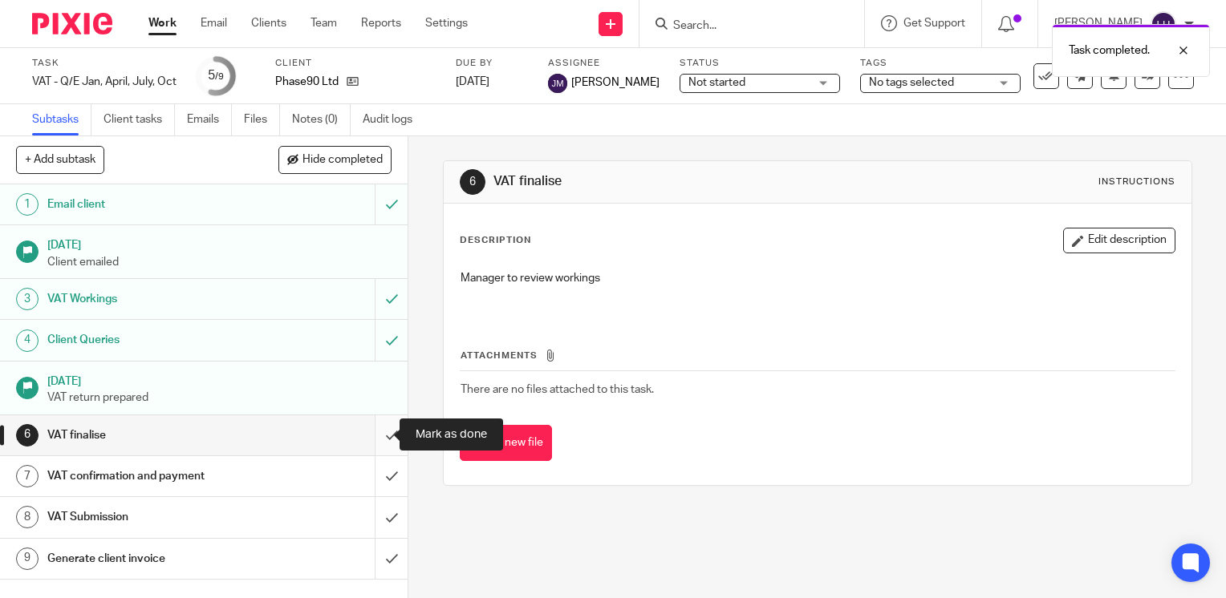
click at [377, 435] on input "submit" at bounding box center [204, 436] width 408 height 40
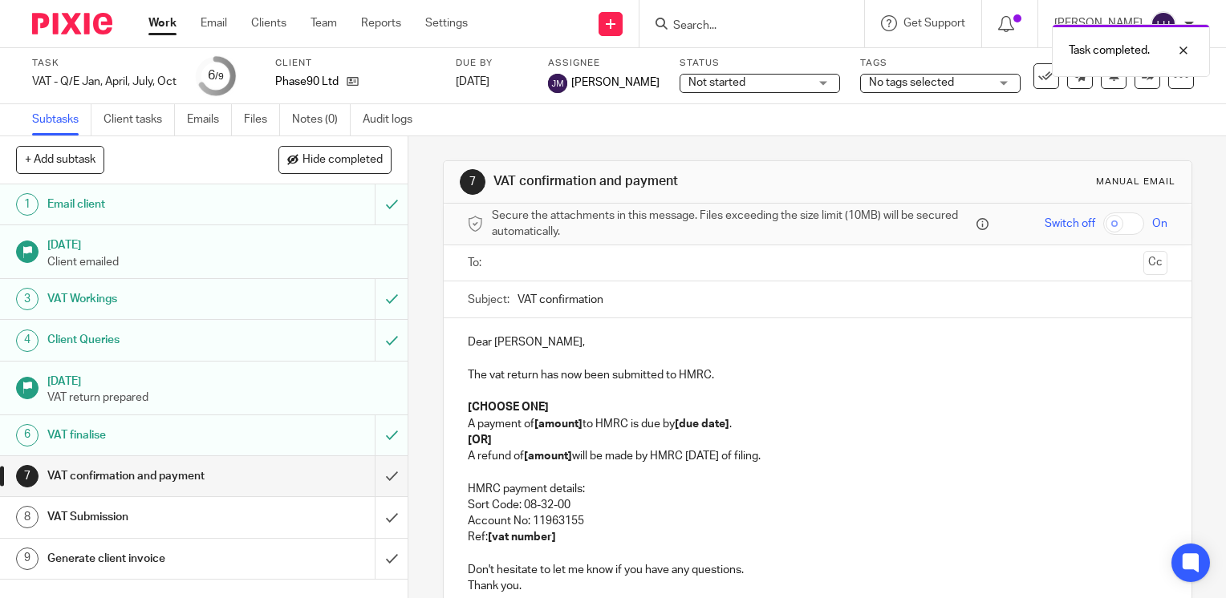
click at [555, 266] on input "text" at bounding box center [816, 263] width 639 height 18
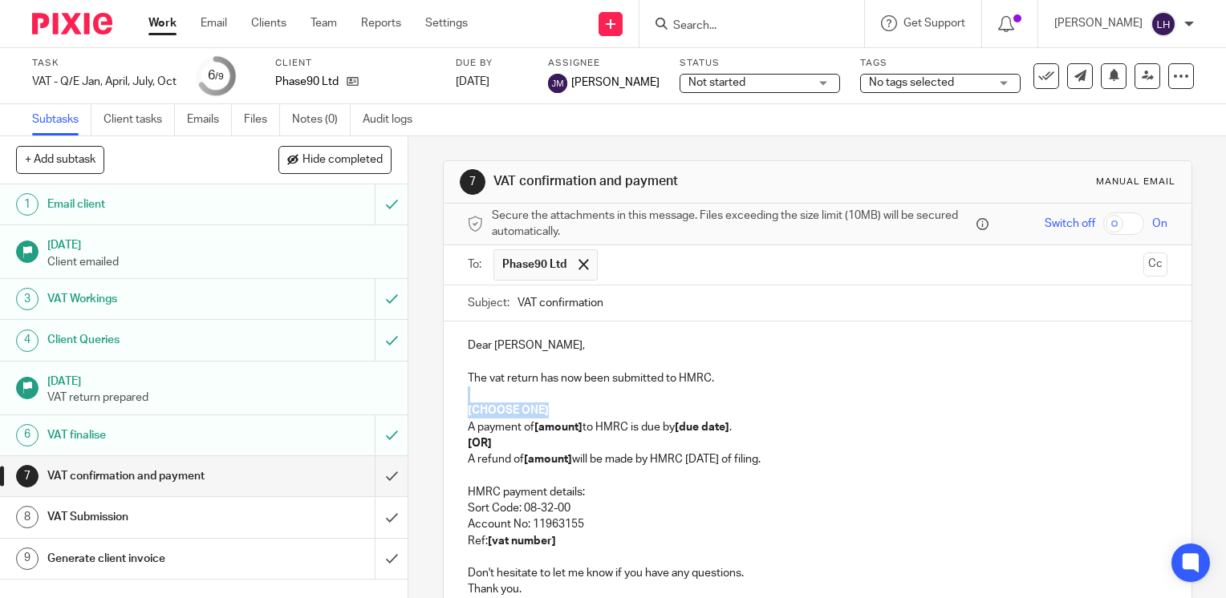
drag, startPoint x: 554, startPoint y: 409, endPoint x: 472, endPoint y: 391, distance: 84.5
click at [472, 391] on div "Dear Kenneth, The vat return has now been submitted to HMRC. [CHOOSE ONE] A pay…" at bounding box center [818, 466] width 748 height 288
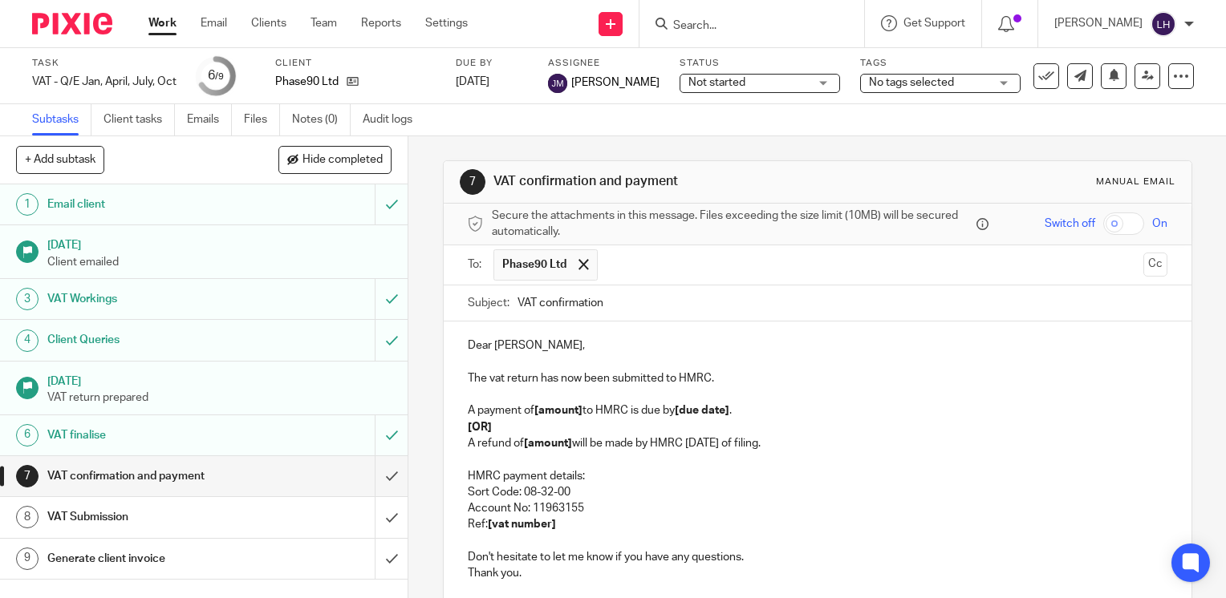
drag, startPoint x: 815, startPoint y: 443, endPoint x: 444, endPoint y: 419, distance: 371.4
click at [444, 419] on div "Dear Kenneth, The vat return has now been submitted to HMRC. A payment of [amou…" at bounding box center [818, 458] width 748 height 272
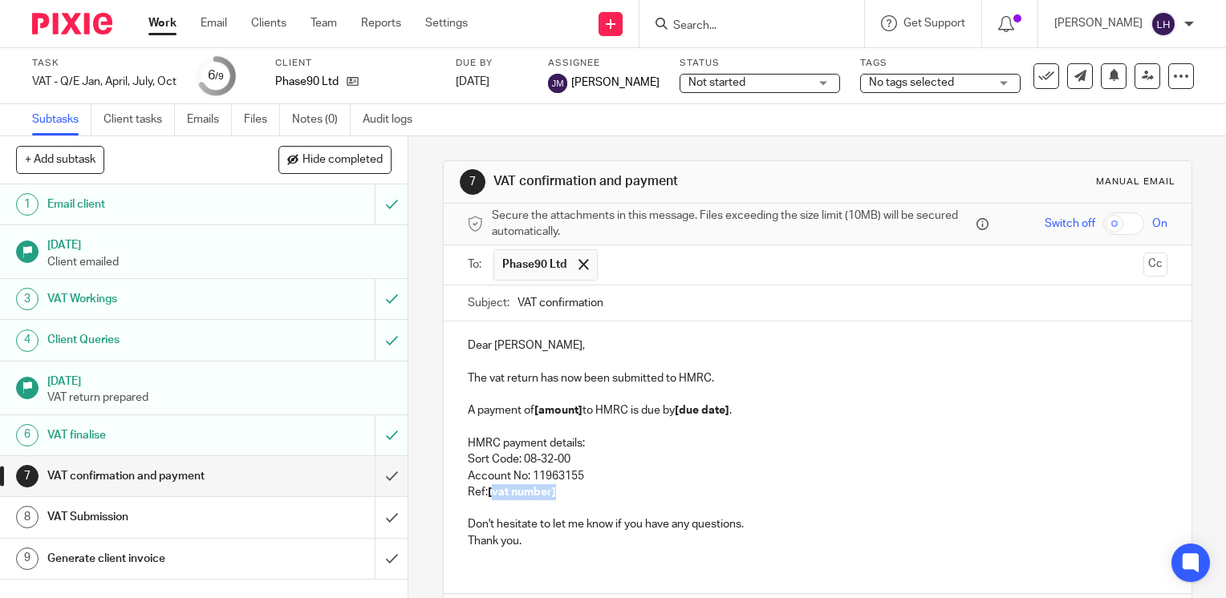
drag, startPoint x: 554, startPoint y: 496, endPoint x: 490, endPoint y: 491, distance: 64.4
click at [490, 491] on p "Ref: [vat number]" at bounding box center [818, 493] width 700 height 16
click at [530, 495] on p "Ref: 186339964" at bounding box center [818, 493] width 700 height 16
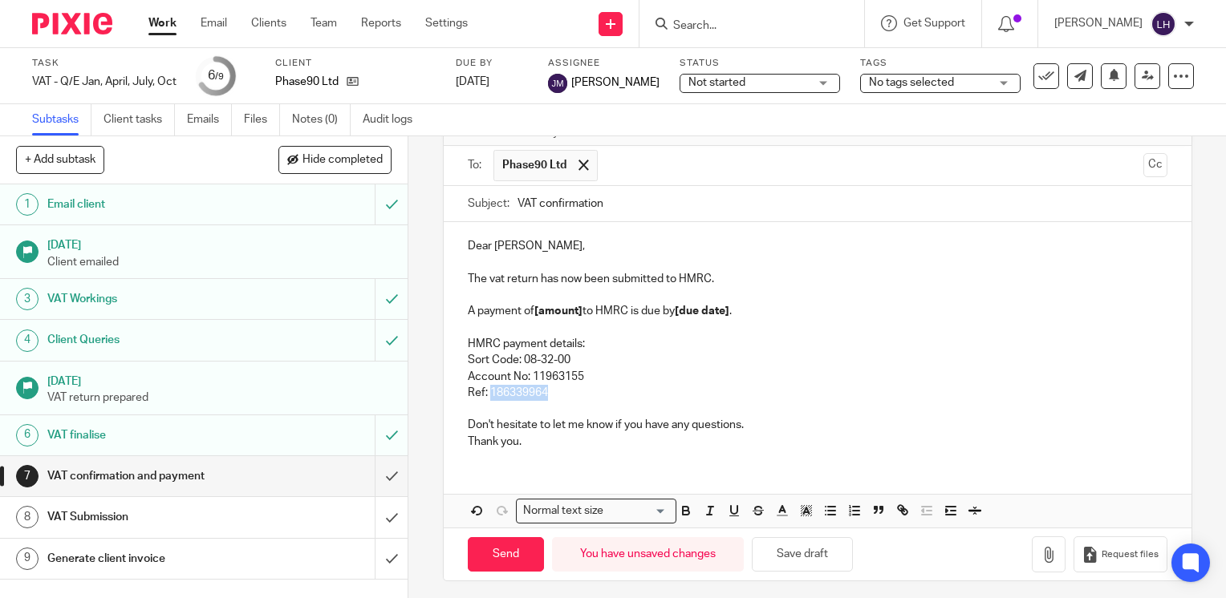
scroll to position [103, 0]
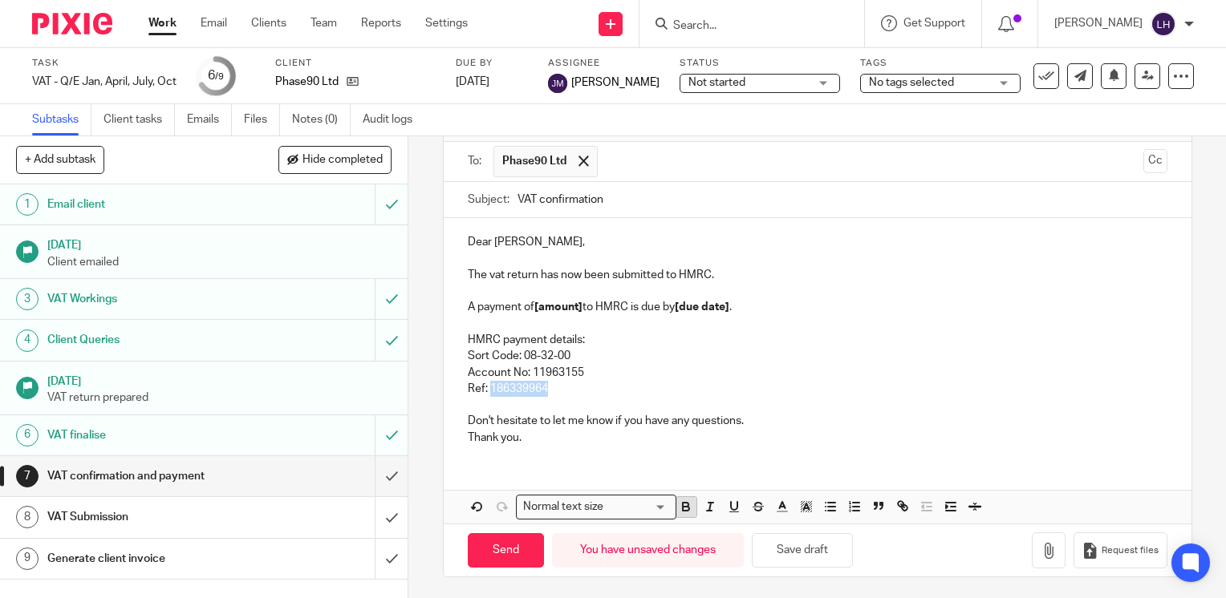
click at [683, 507] on icon "button" at bounding box center [686, 507] width 14 height 14
click at [774, 357] on p "Sort Code: 08-32-00" at bounding box center [818, 356] width 700 height 16
click at [578, 310] on strong "[amount]" at bounding box center [558, 307] width 48 height 11
click at [728, 306] on strong "[due date]" at bounding box center [701, 307] width 55 height 11
click at [728, 322] on p at bounding box center [818, 324] width 700 height 16
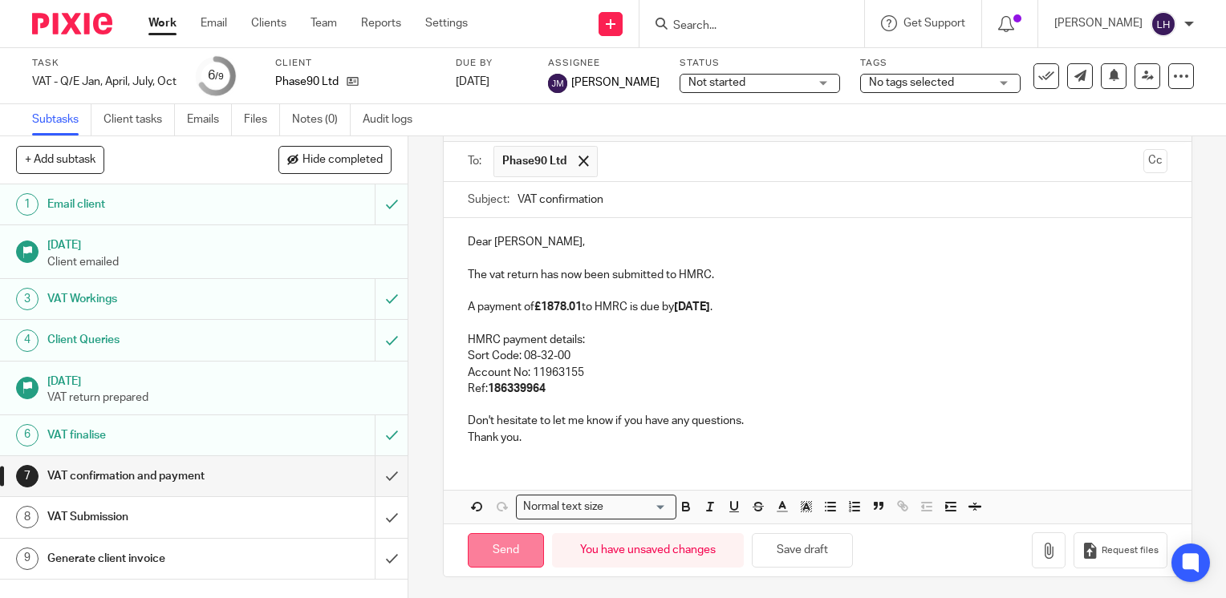
click at [527, 552] on input "Send" at bounding box center [506, 550] width 76 height 34
type input "Sent"
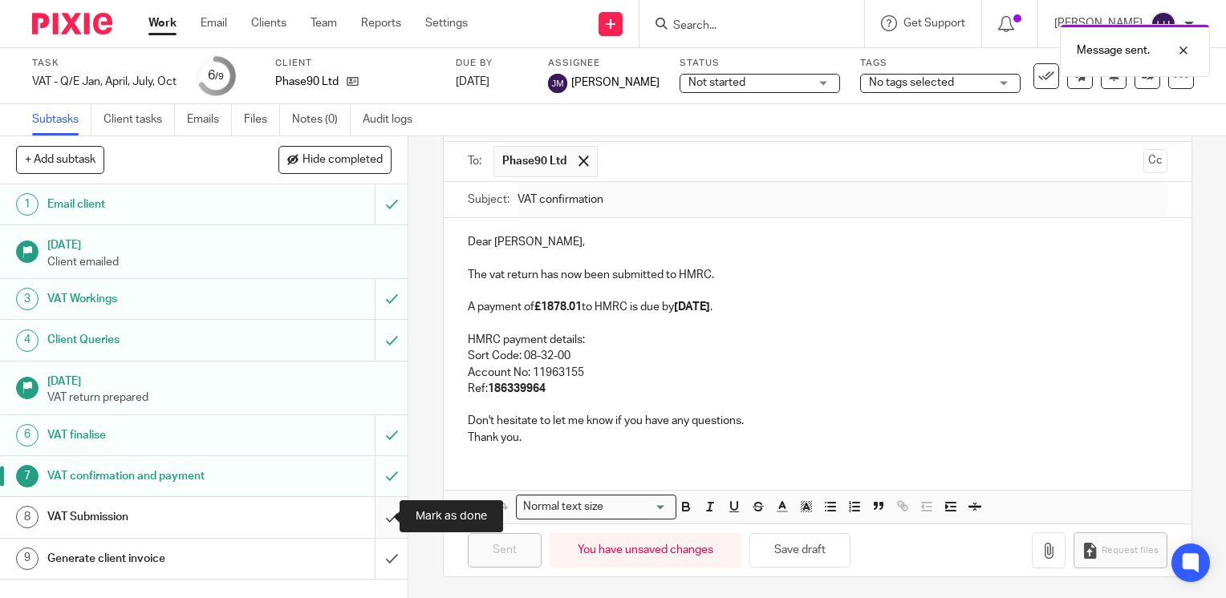
click at [377, 518] on input "submit" at bounding box center [204, 517] width 408 height 40
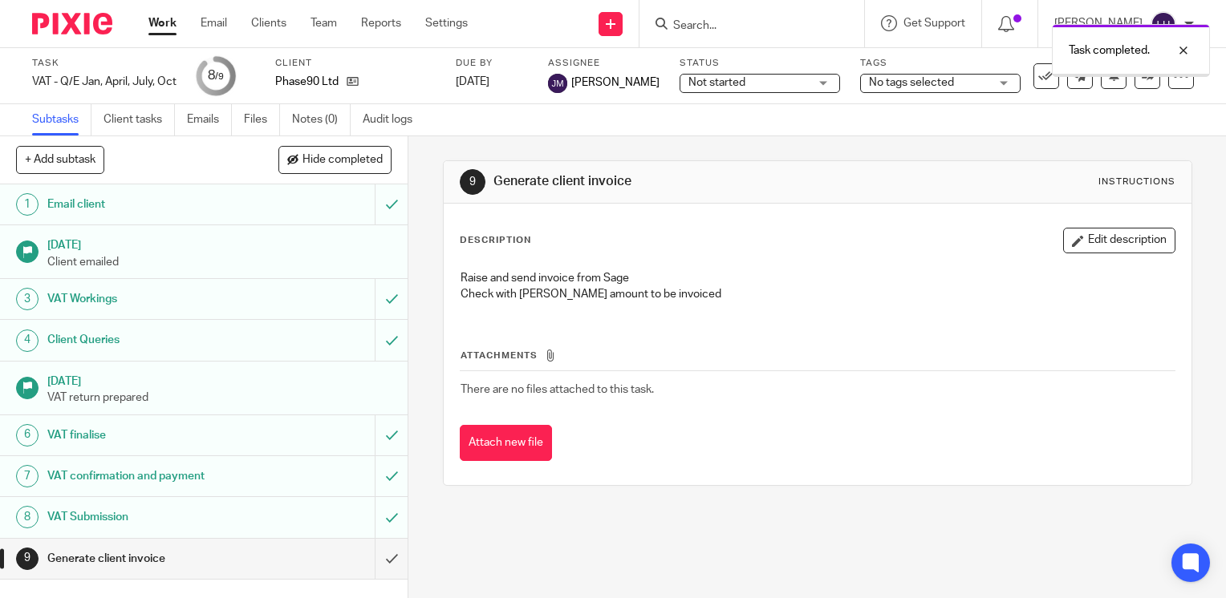
click at [378, 557] on input "submit" at bounding box center [204, 559] width 408 height 40
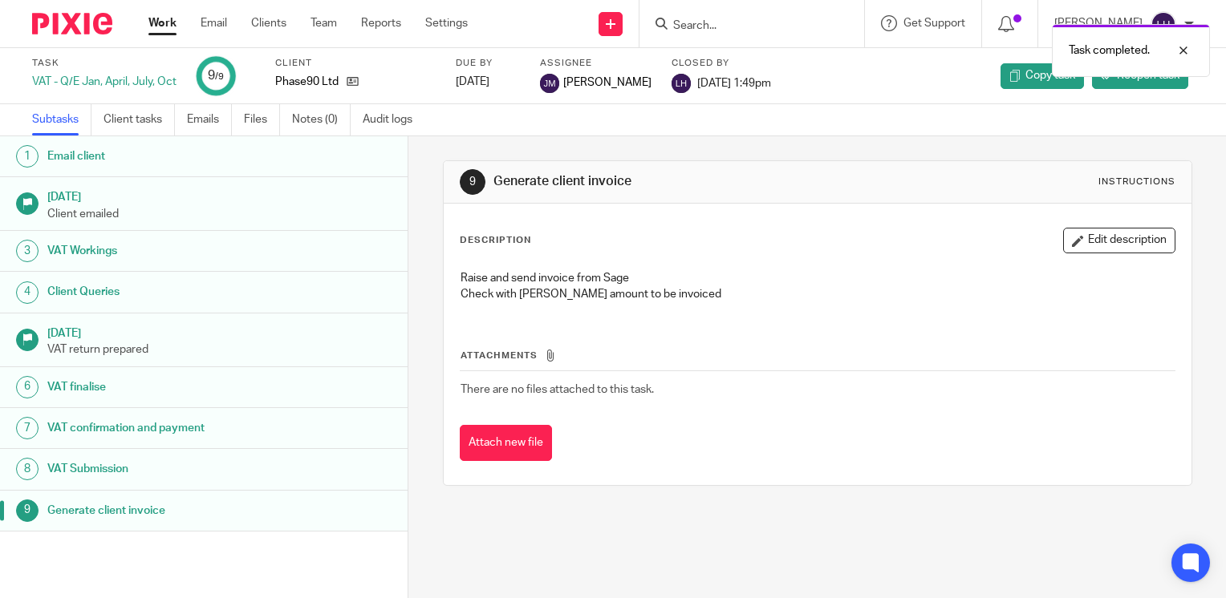
click at [166, 22] on link "Work" at bounding box center [162, 23] width 28 height 16
